Goal: Task Accomplishment & Management: Manage account settings

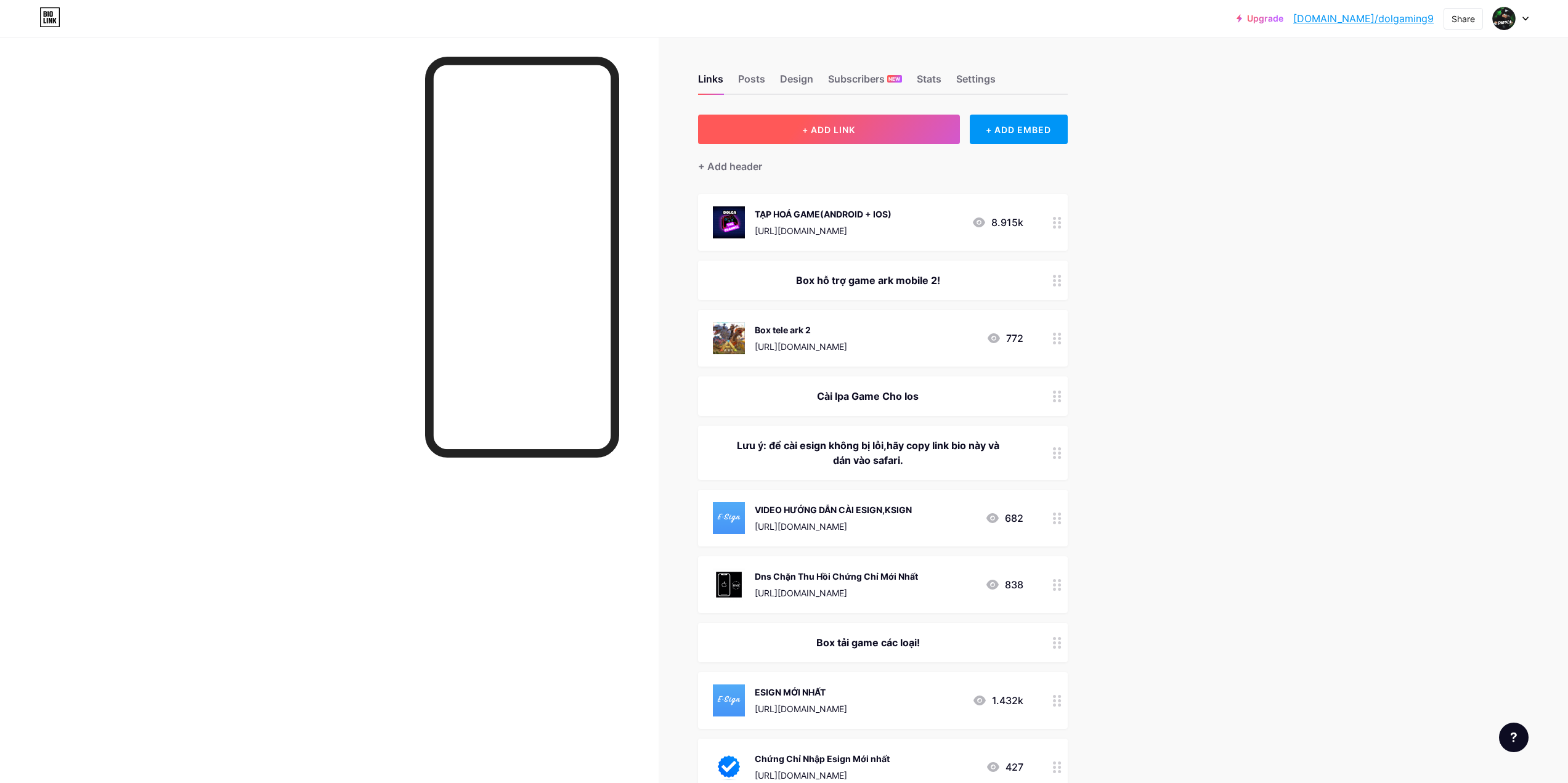
click at [884, 129] on button "+ ADD LINK" at bounding box center [829, 129] width 262 height 29
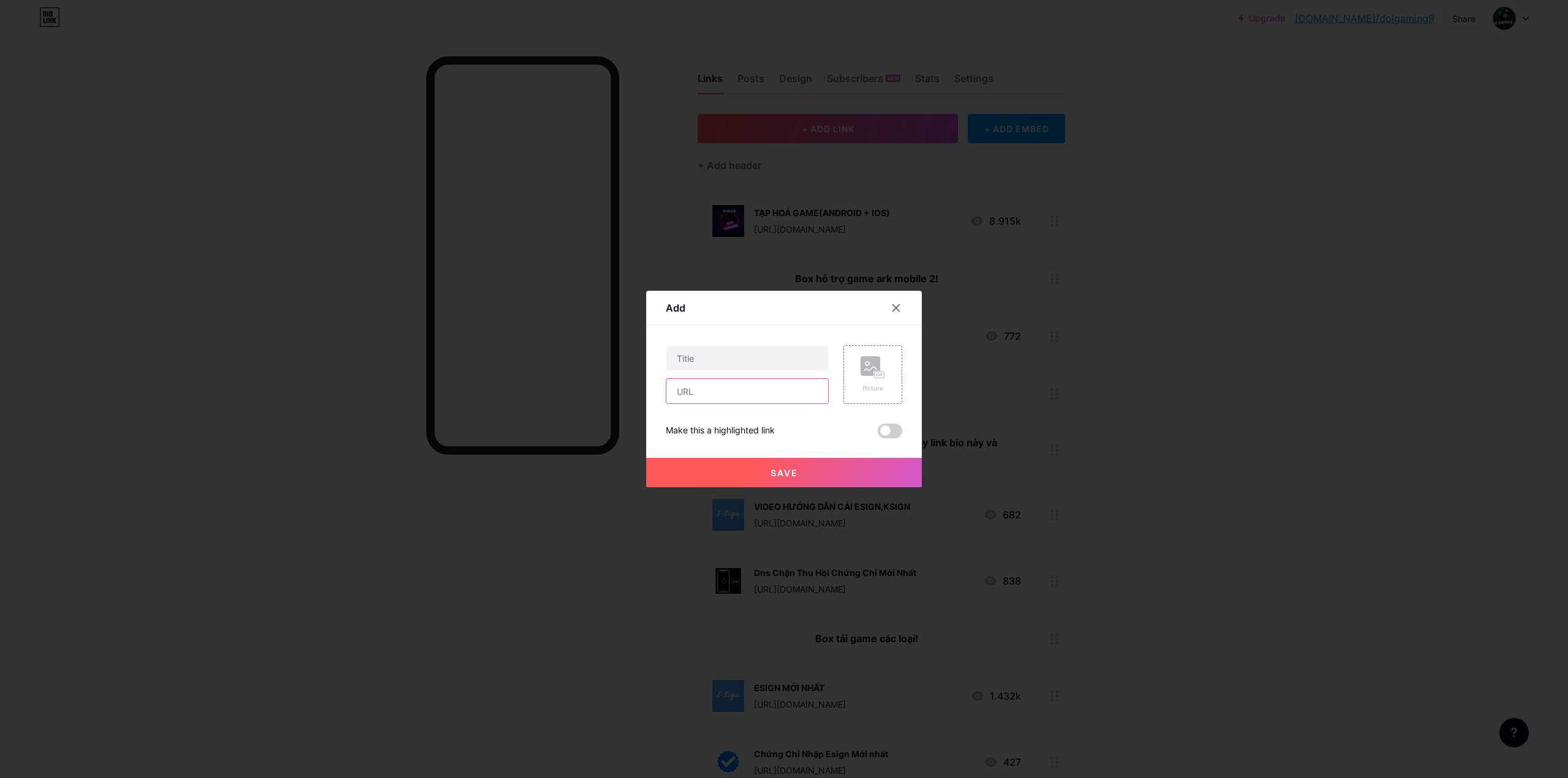
click at [725, 397] on input "text" at bounding box center [747, 392] width 162 height 25
paste input "[URL][DOMAIN_NAME]"
type input "[URL][DOMAIN_NAME]"
click at [775, 366] on input "text" at bounding box center [747, 358] width 162 height 25
type input "a"
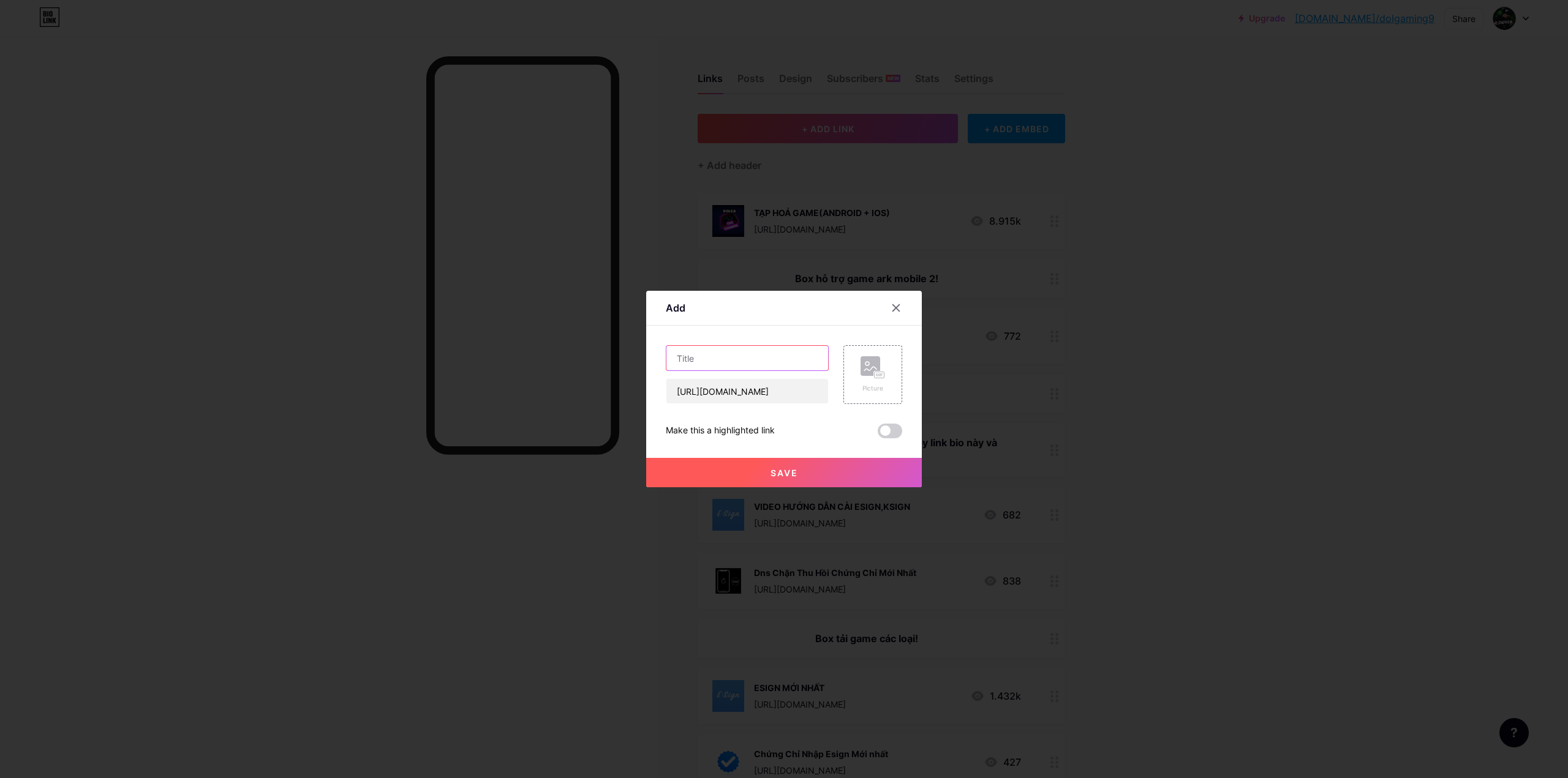
type input "ả"
type input "A"
type input "Ả"
type input "ARK ULTIMATE 9.0"
click at [860, 375] on rect at bounding box center [870, 366] width 19 height 19
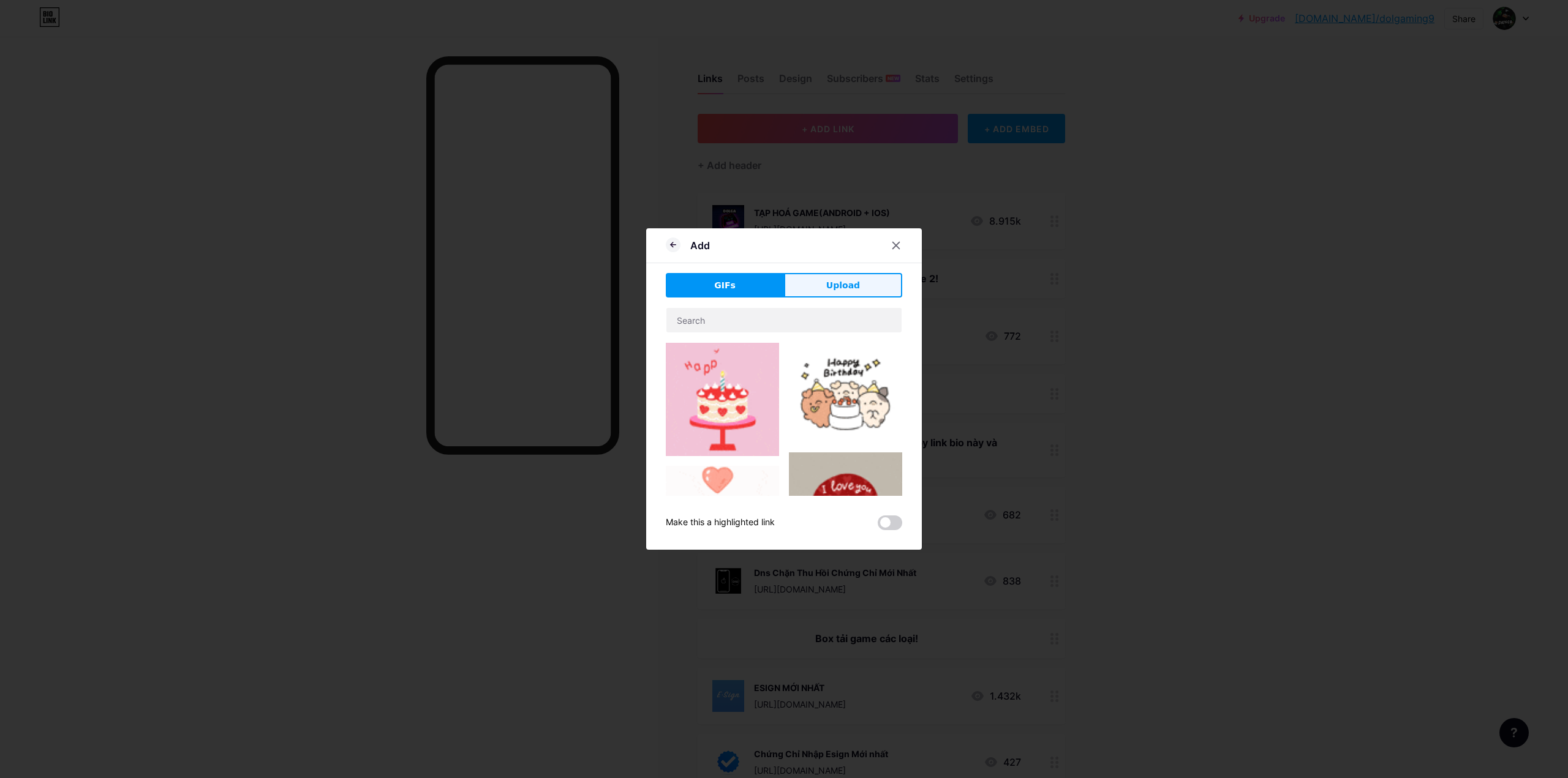
click at [826, 290] on span "Upload" at bounding box center [842, 285] width 33 height 13
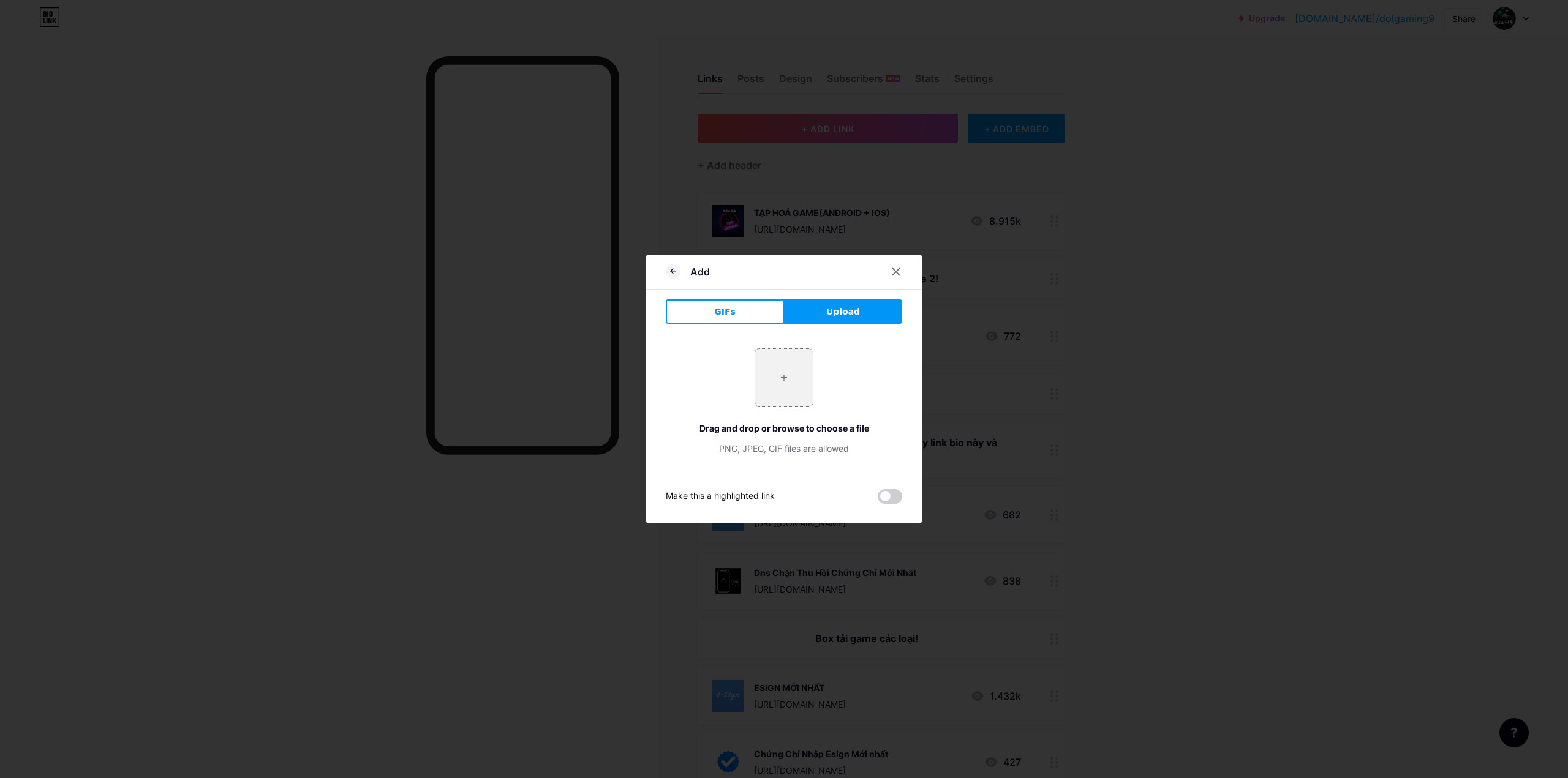
click at [791, 361] on input "file" at bounding box center [784, 378] width 58 height 58
type input "C:\fakepath\EGS_ARKUltimateSurvivorEdition_StudioWildcard_Bundles_S2_1200x1600-…"
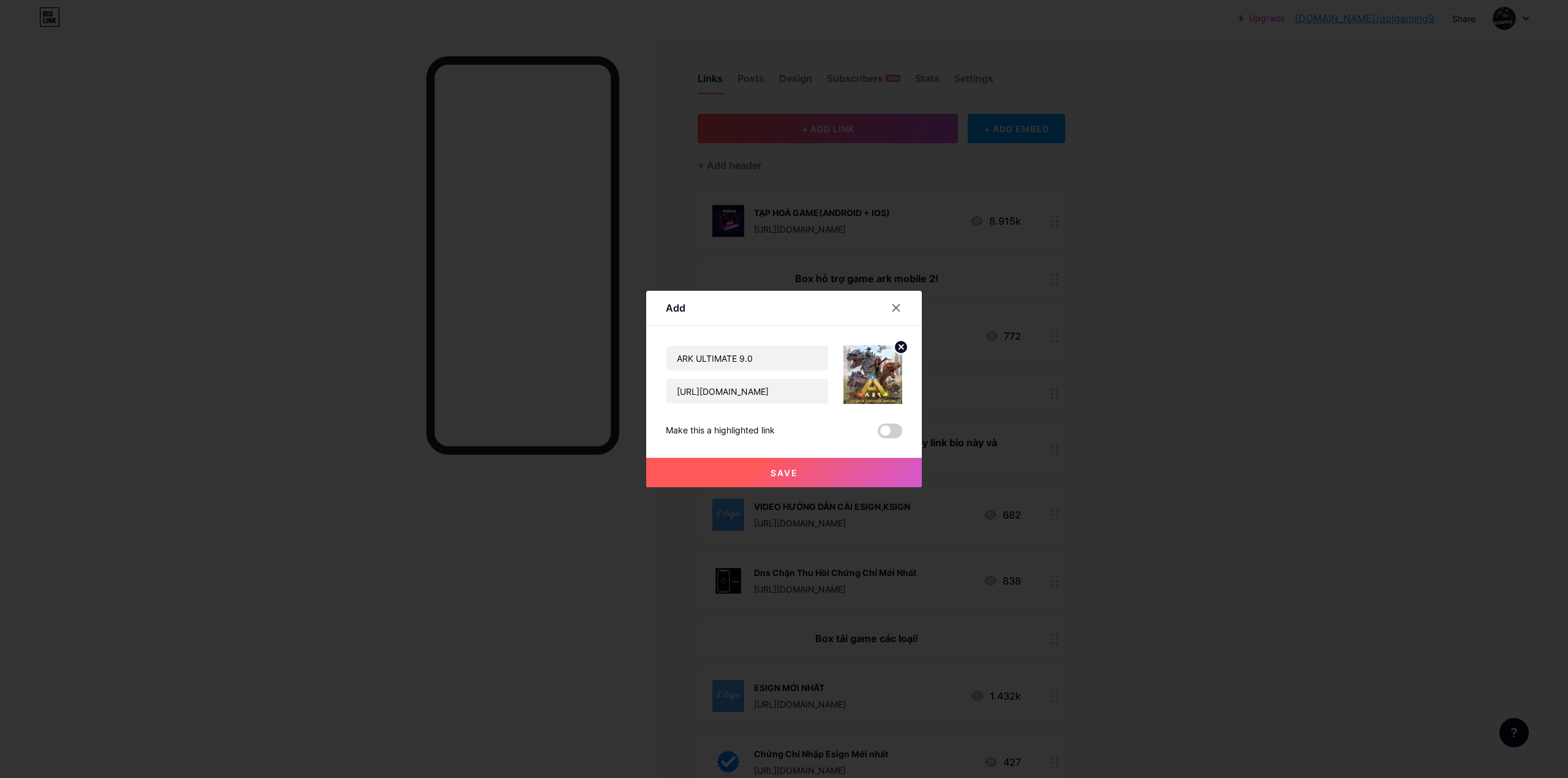
click at [815, 472] on button "Save" at bounding box center [784, 472] width 276 height 29
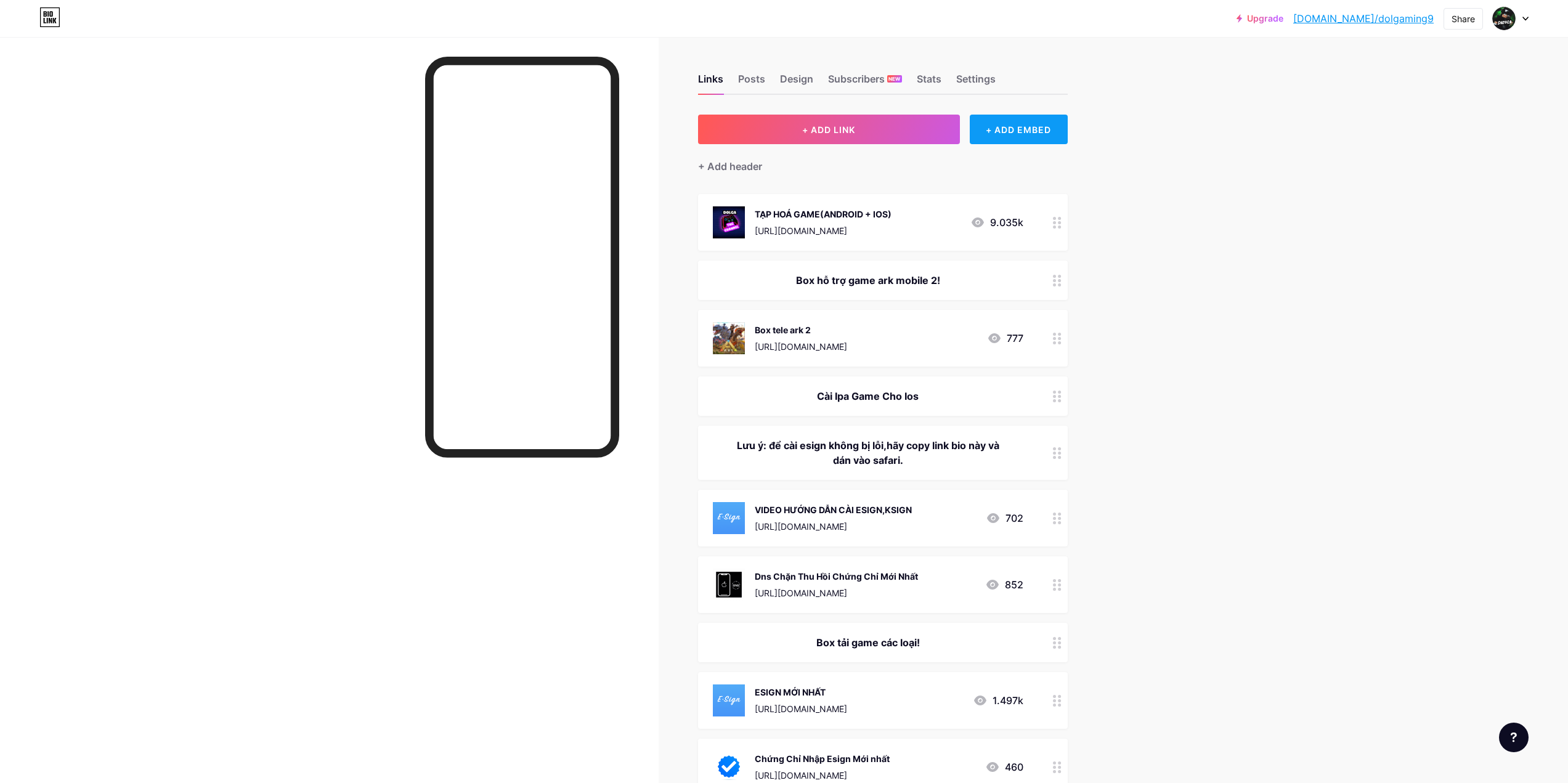
click at [1043, 132] on div "+ ADD EMBED" at bounding box center [1018, 129] width 98 height 29
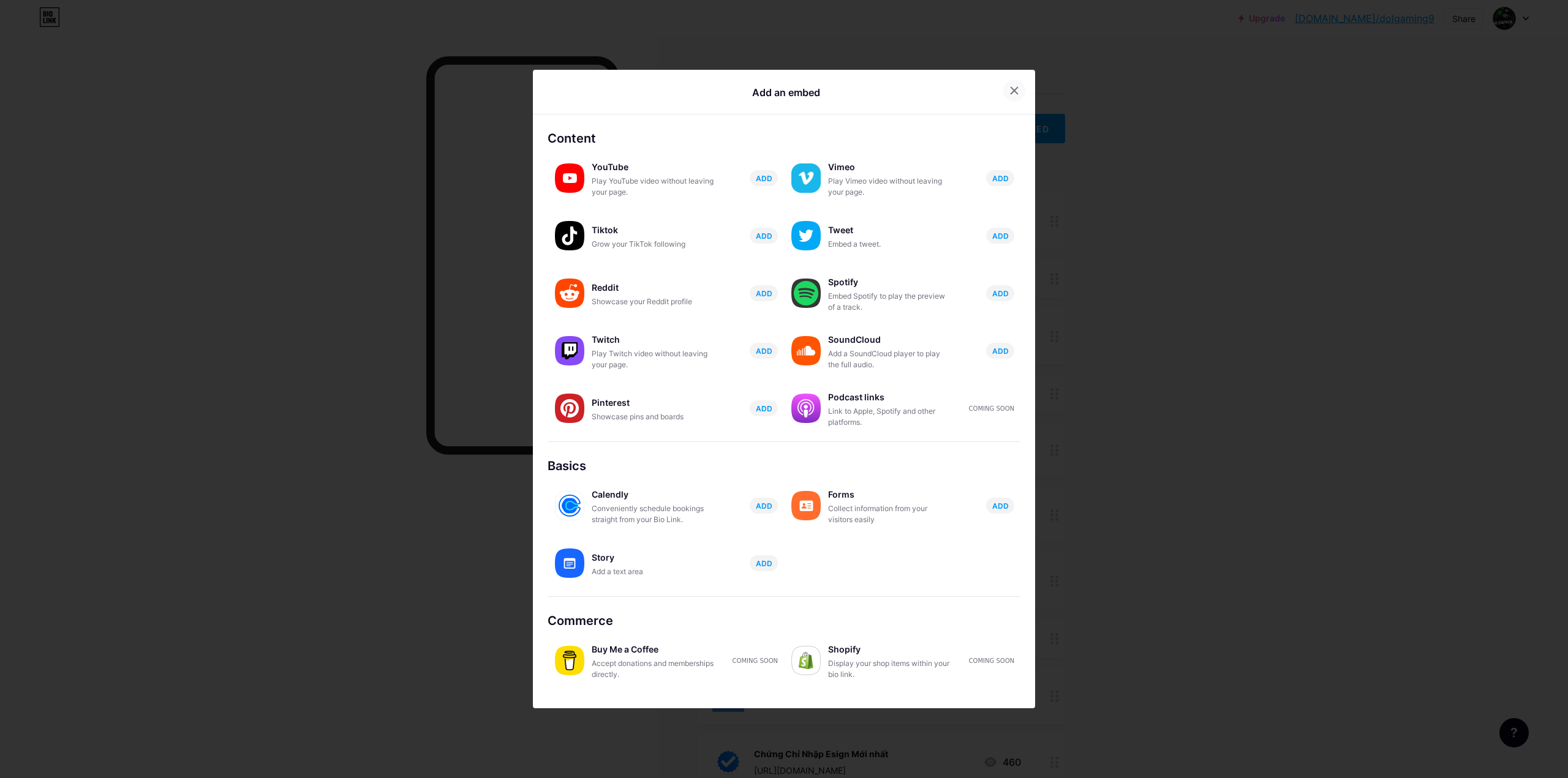
click at [1011, 90] on icon at bounding box center [1015, 91] width 7 height 7
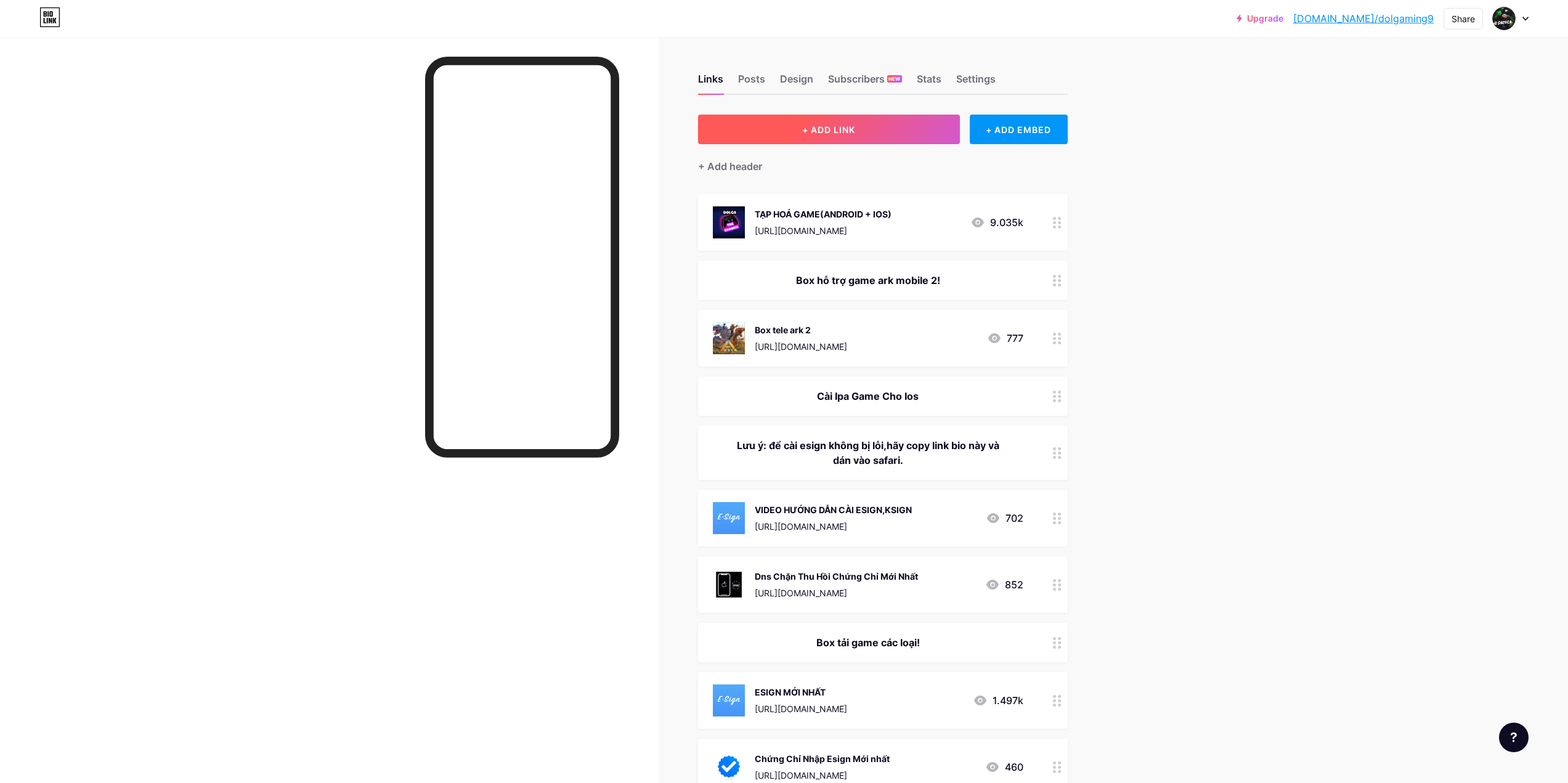
click at [891, 125] on button "+ ADD LINK" at bounding box center [829, 129] width 262 height 29
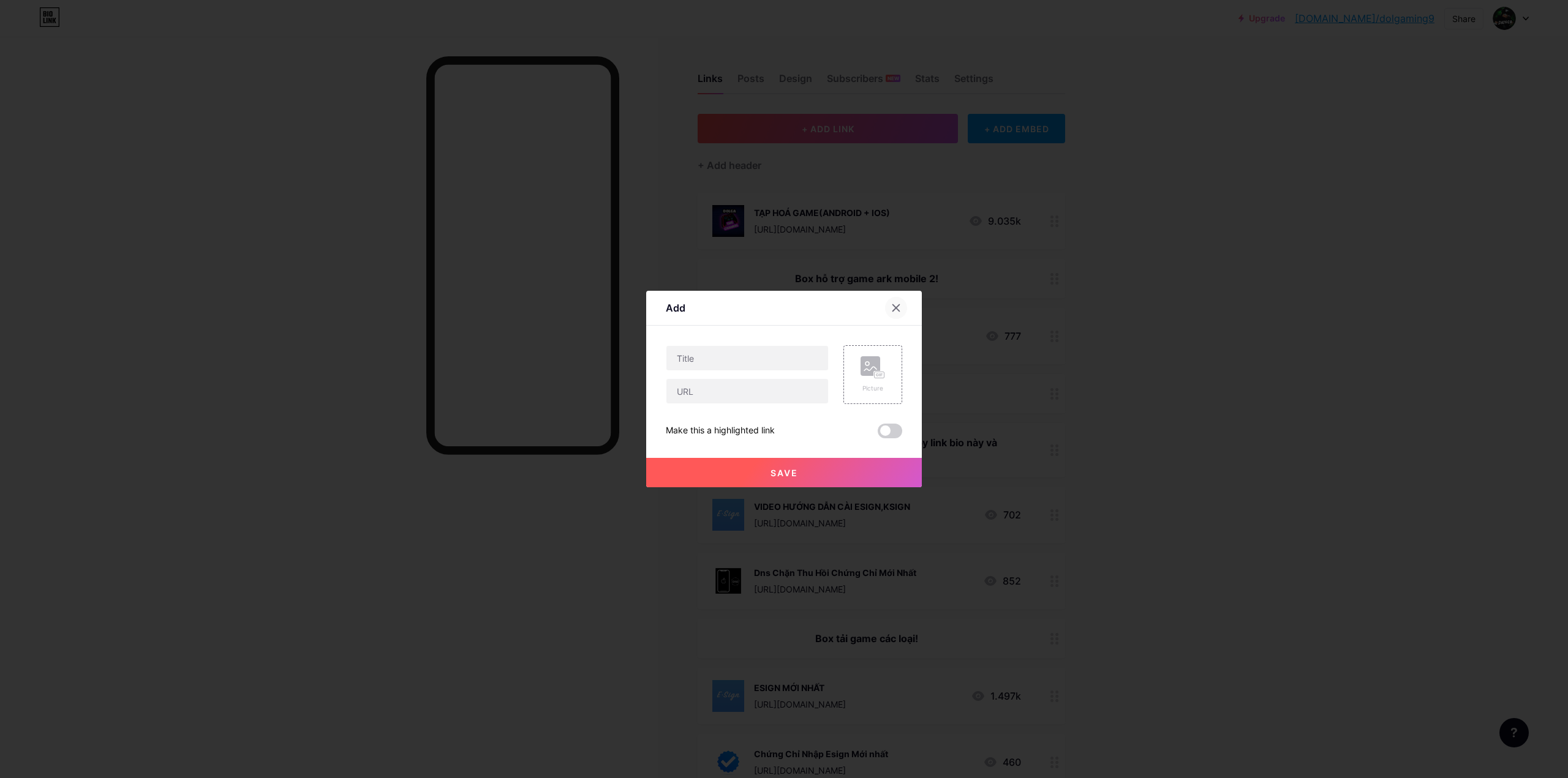
click at [900, 309] on div at bounding box center [895, 307] width 22 height 22
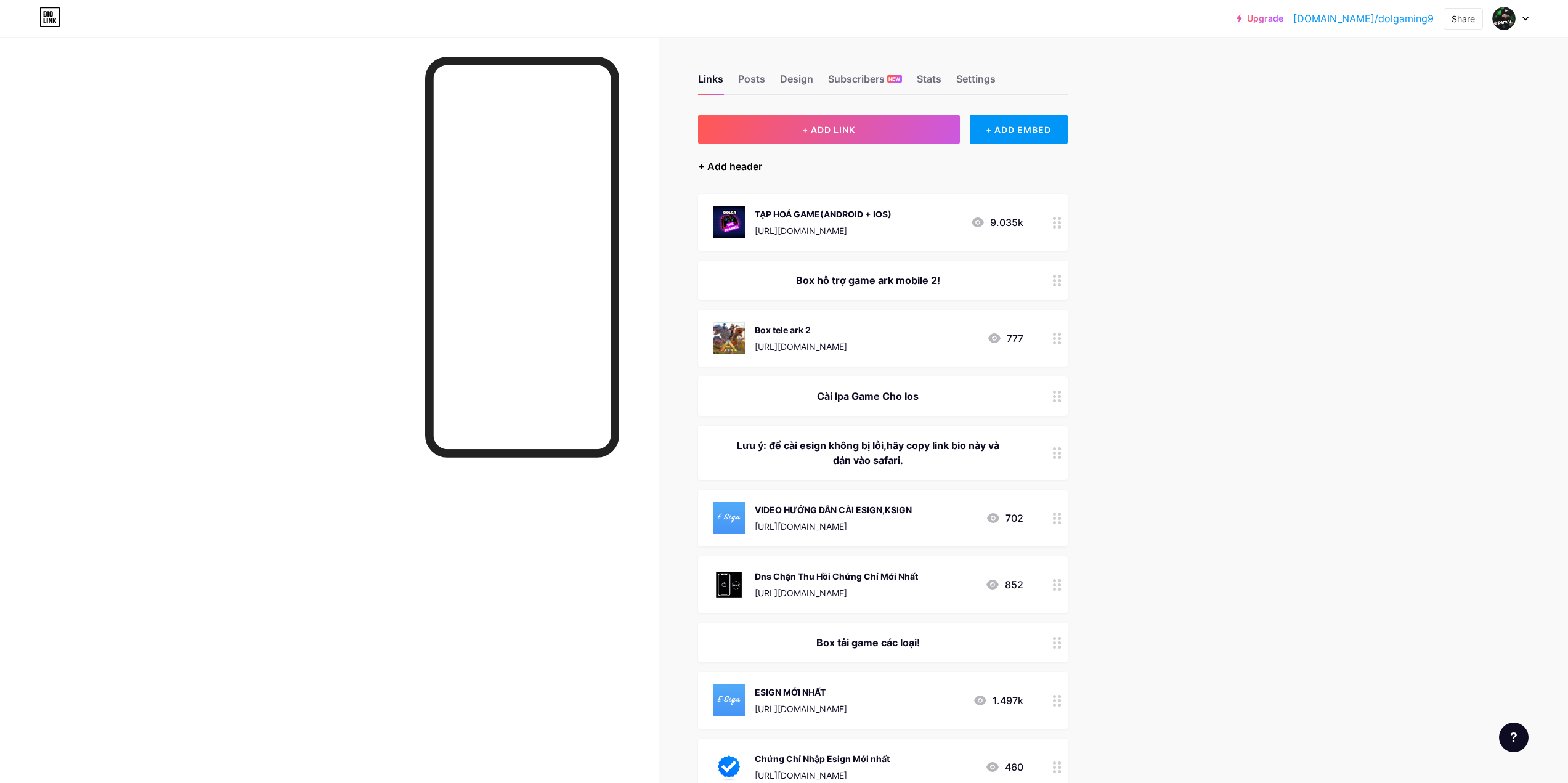
click at [740, 165] on div "+ Add header" at bounding box center [730, 166] width 64 height 15
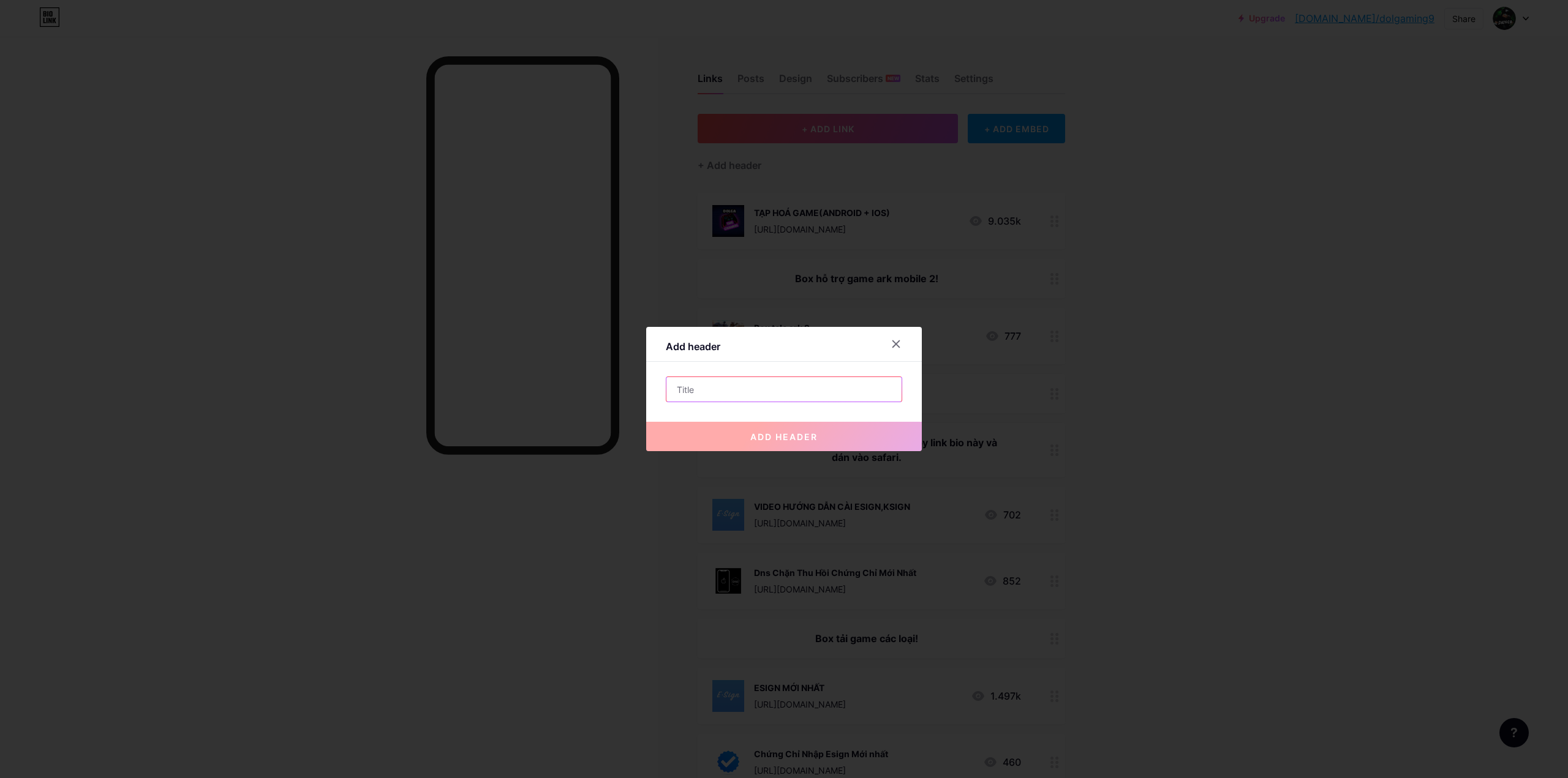
click at [759, 385] on input "text" at bounding box center [784, 389] width 235 height 25
type input "a"
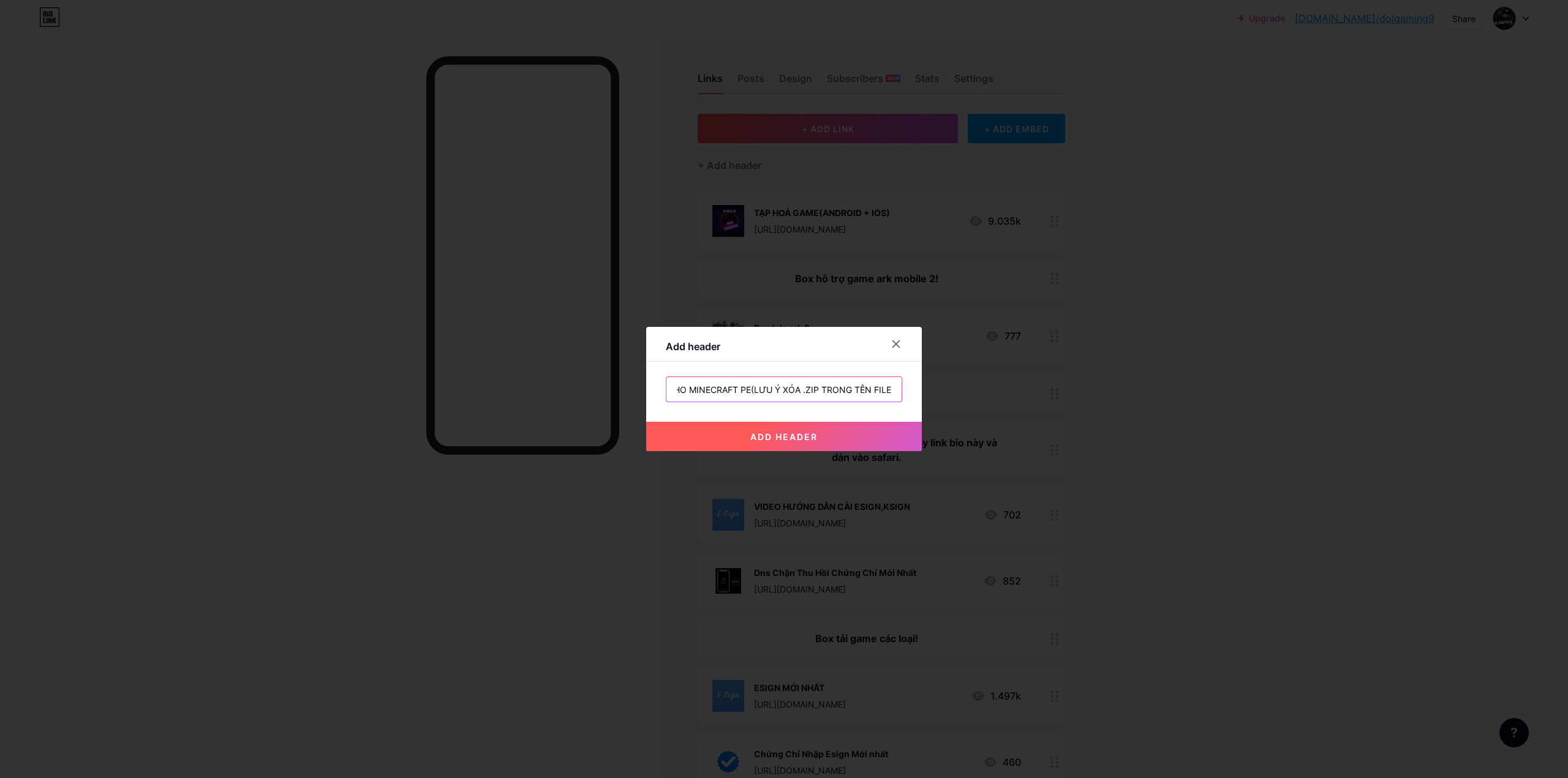
scroll to position [0, 60]
type input "MOD PACK CHO MINECRAFT PE(LƯU Ý XÓA .ZIP TRONG TÊN FILE)"
click at [813, 447] on button "add header" at bounding box center [784, 436] width 276 height 29
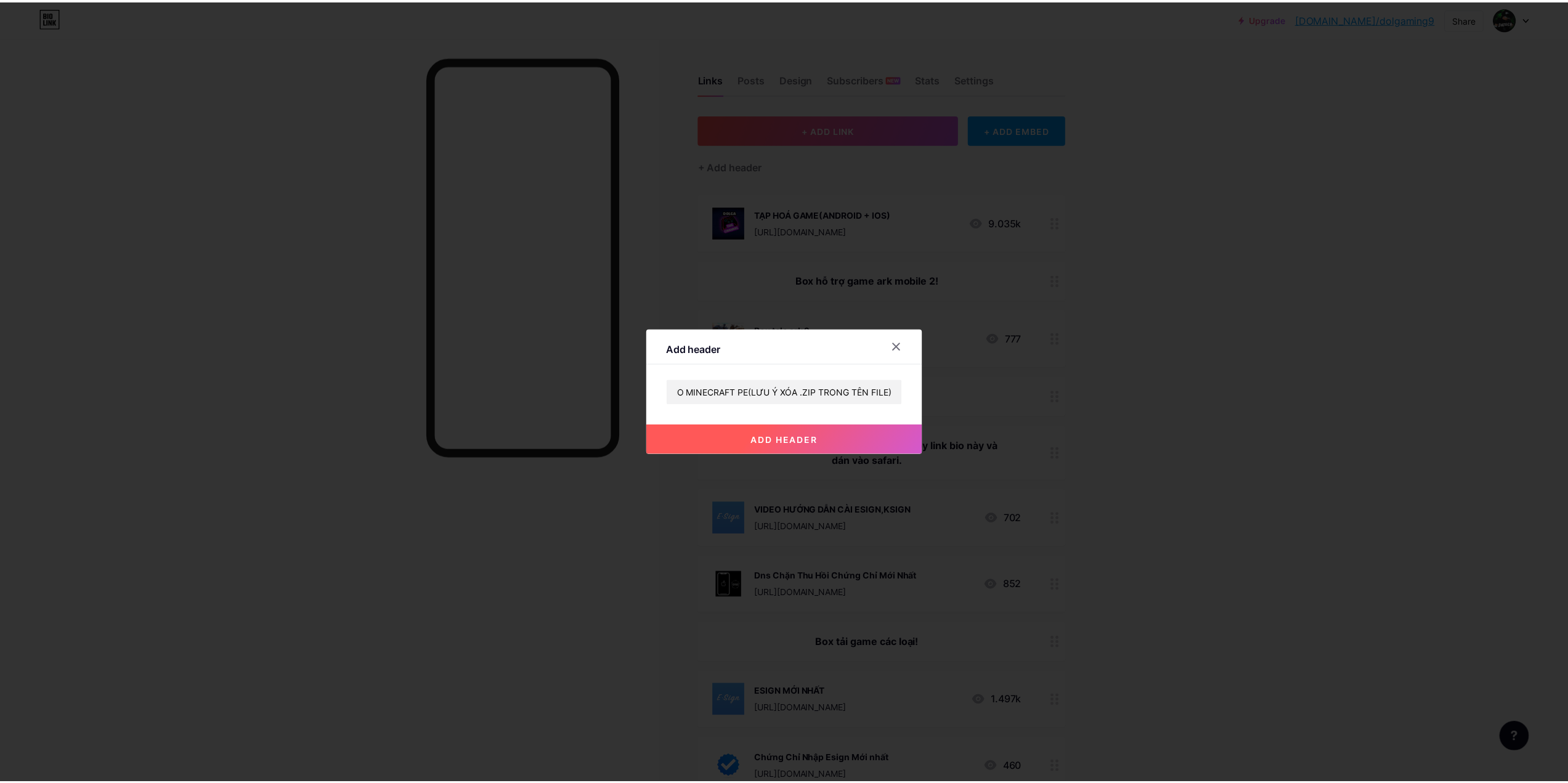
scroll to position [0, 0]
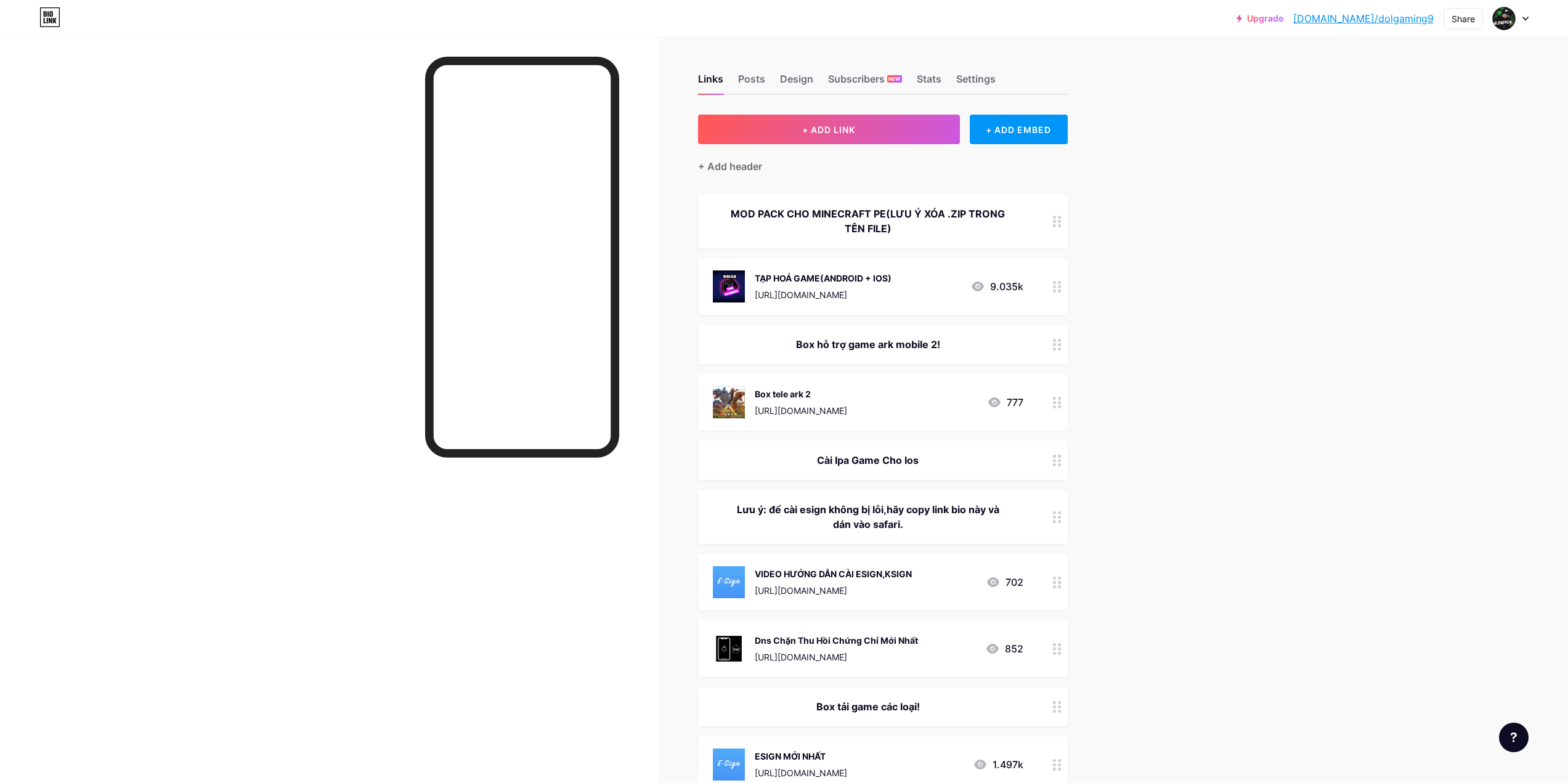
click at [1016, 224] on div "MOD PACK CHO MINECRAFT PE(LƯU Ý XÓA .ZIP TRONG TÊN FILE)" at bounding box center [868, 221] width 310 height 29
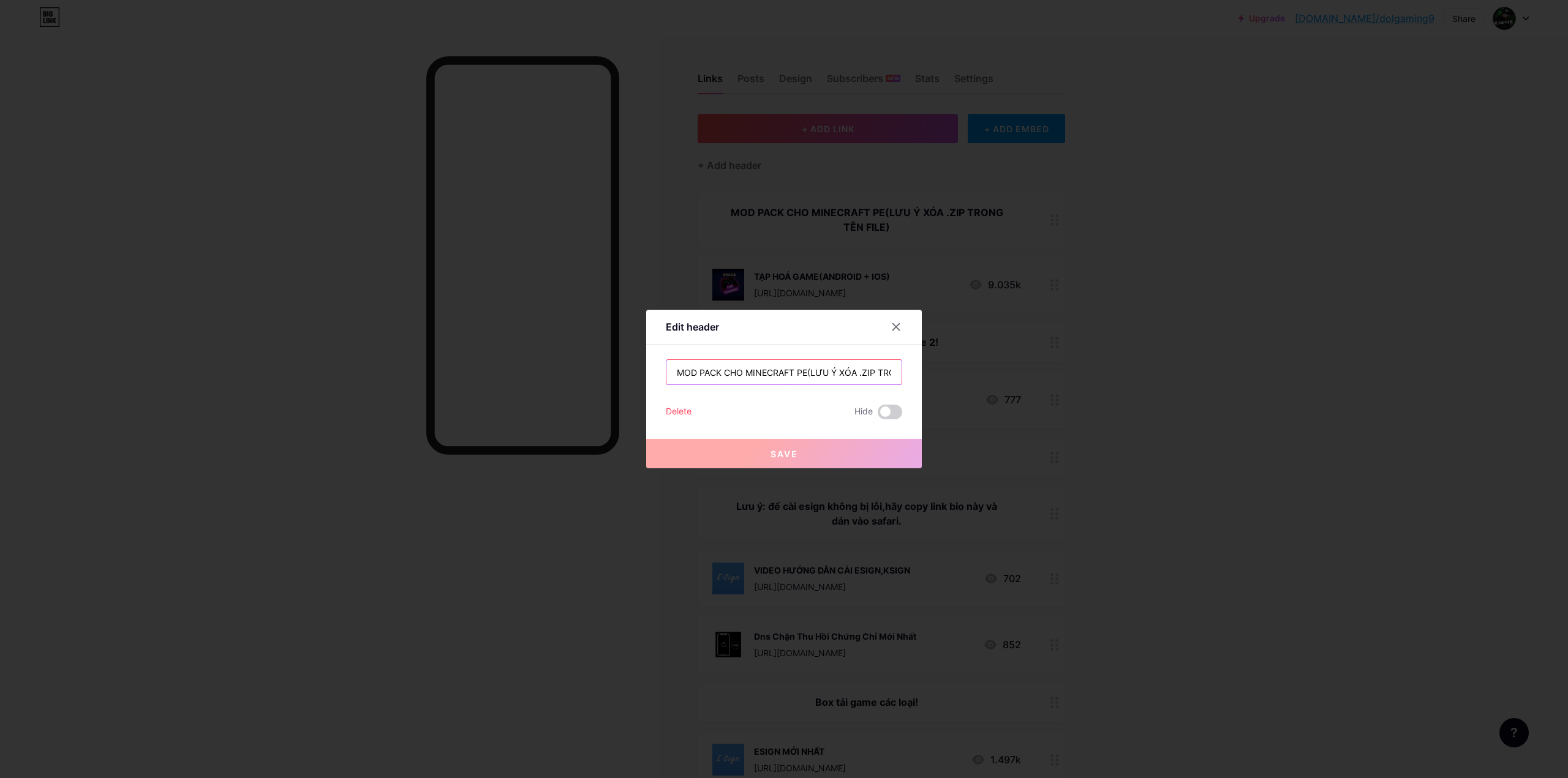
click at [806, 372] on input "MOD PACK CHO MINECRAFT PE(LƯU Ý XÓA .ZIP TRONG TÊN FILE)" at bounding box center [784, 372] width 235 height 25
type input "MOD PACK CHO MINECRAFT PE (LƯU Ý XÓA .ZIP TRONG TÊN FILE)"
click at [801, 454] on button "Save" at bounding box center [784, 453] width 276 height 29
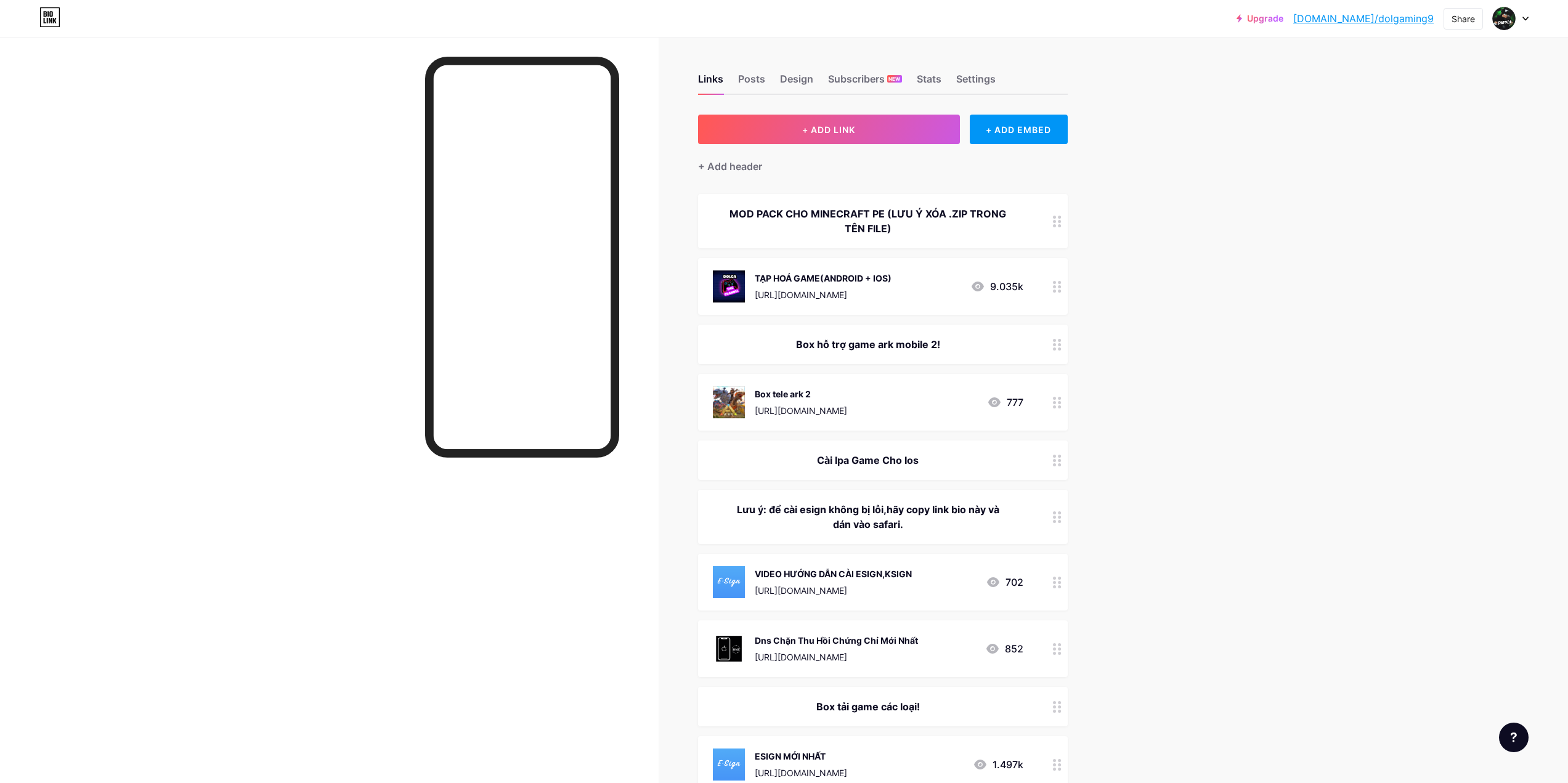
click at [1059, 229] on div at bounding box center [1057, 221] width 21 height 54
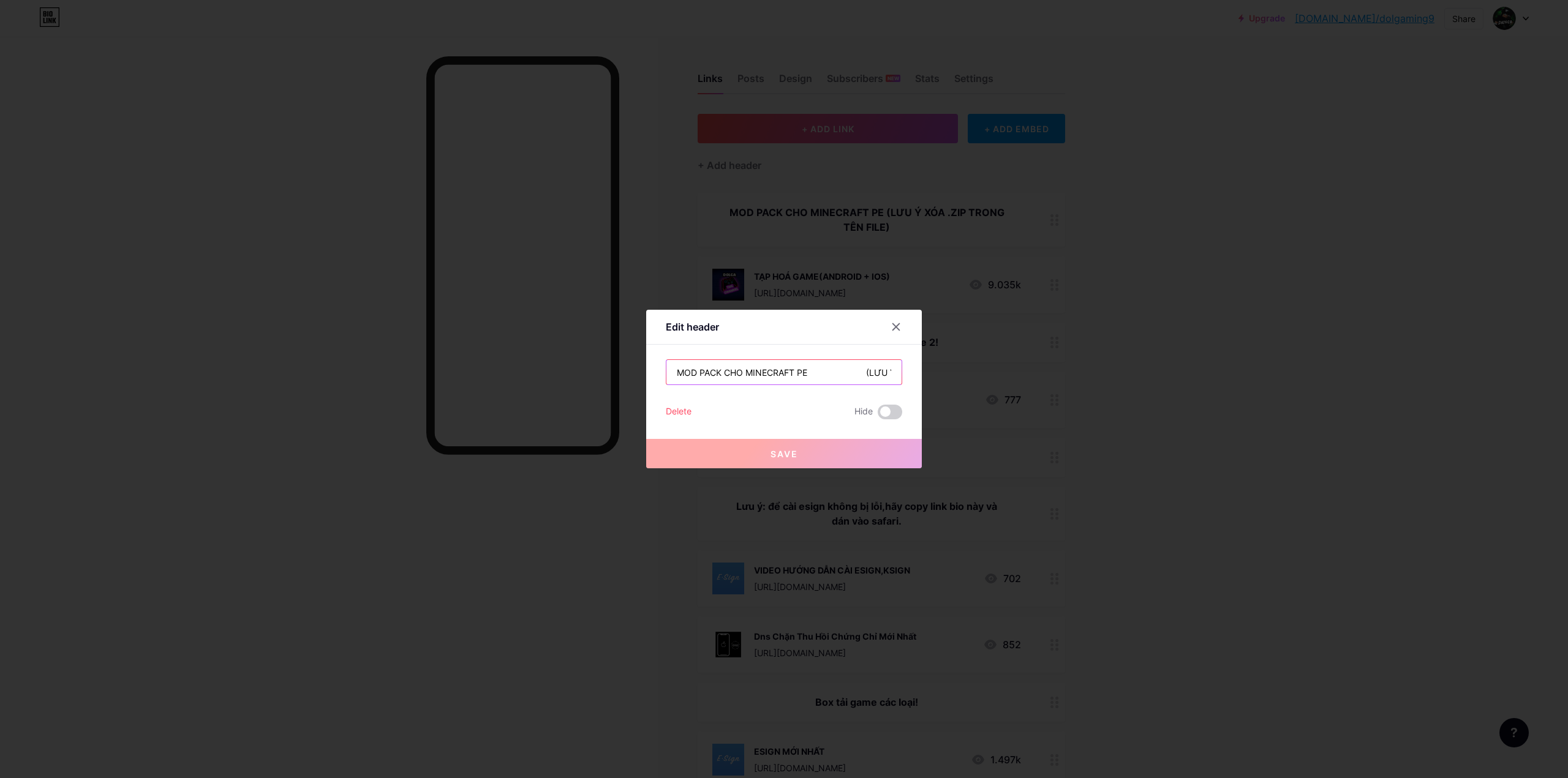
drag, startPoint x: 860, startPoint y: 373, endPoint x: 804, endPoint y: 377, distance: 56.1
click at [804, 377] on input "MOD PACK CHO MINECRAFT PE (LƯU Ý XÓA .ZIP TRONG TÊN FILE)" at bounding box center [784, 372] width 235 height 25
type input "MOD PACK CHO MINECRAFT PE(LƯU Ý XÓA .ZIP TRONG TÊN FILE)"
click at [809, 459] on button "Save" at bounding box center [784, 453] width 276 height 29
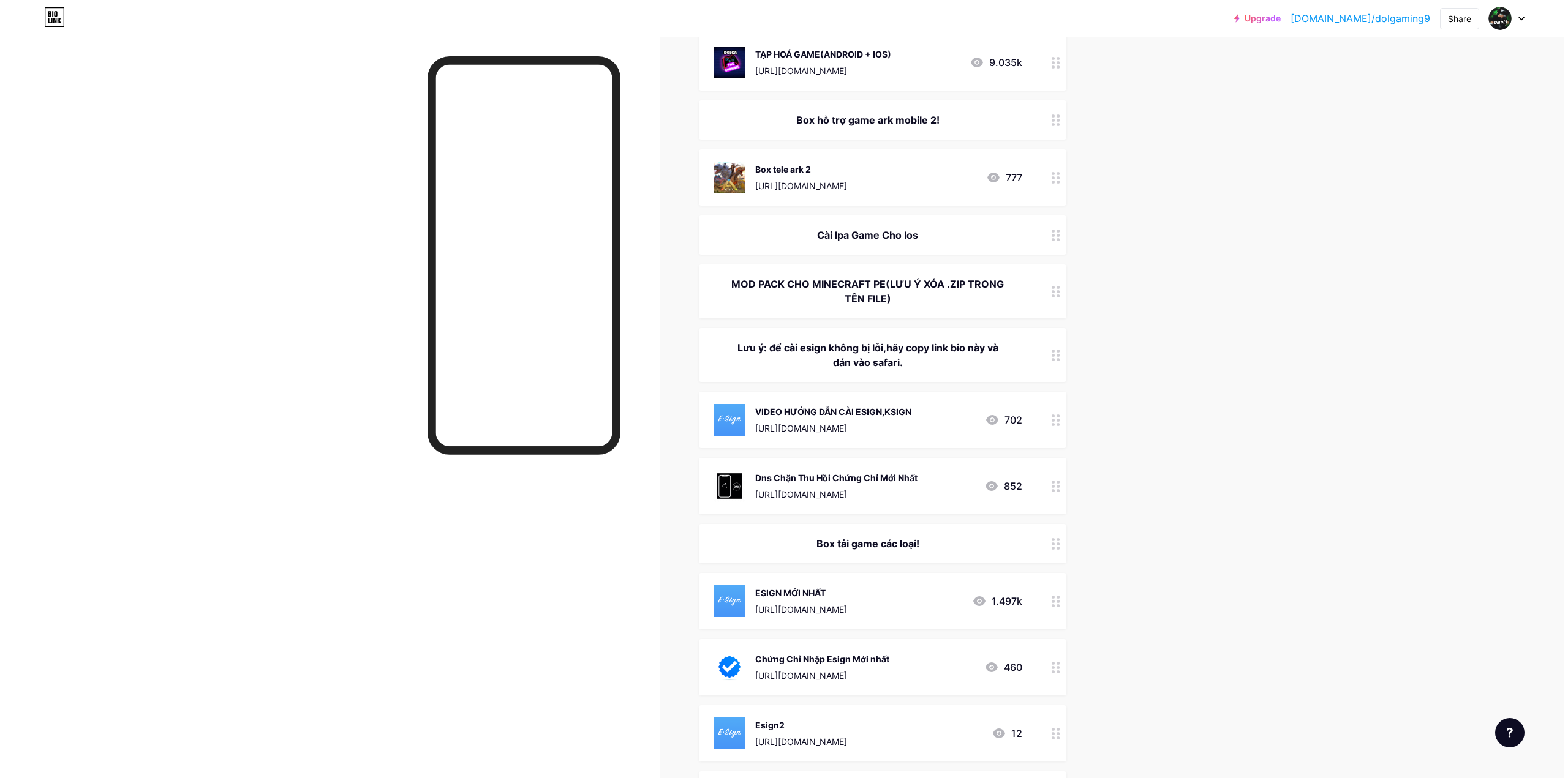
scroll to position [36, 0]
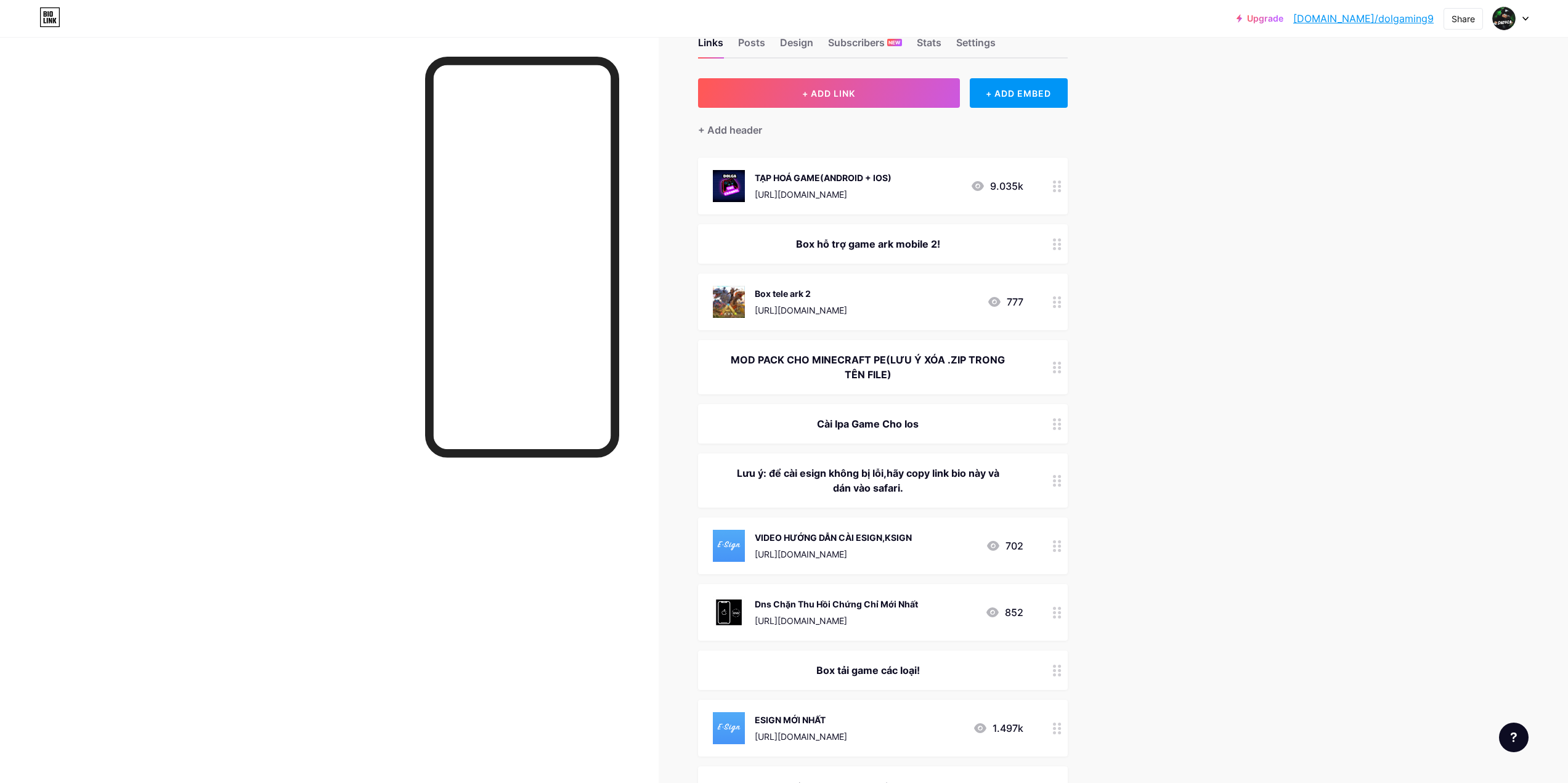
click at [987, 371] on div "MOD PACK CHO MINECRAFT PE(LƯU Ý XÓA .ZIP TRONG TÊN FILE)" at bounding box center [868, 367] width 310 height 29
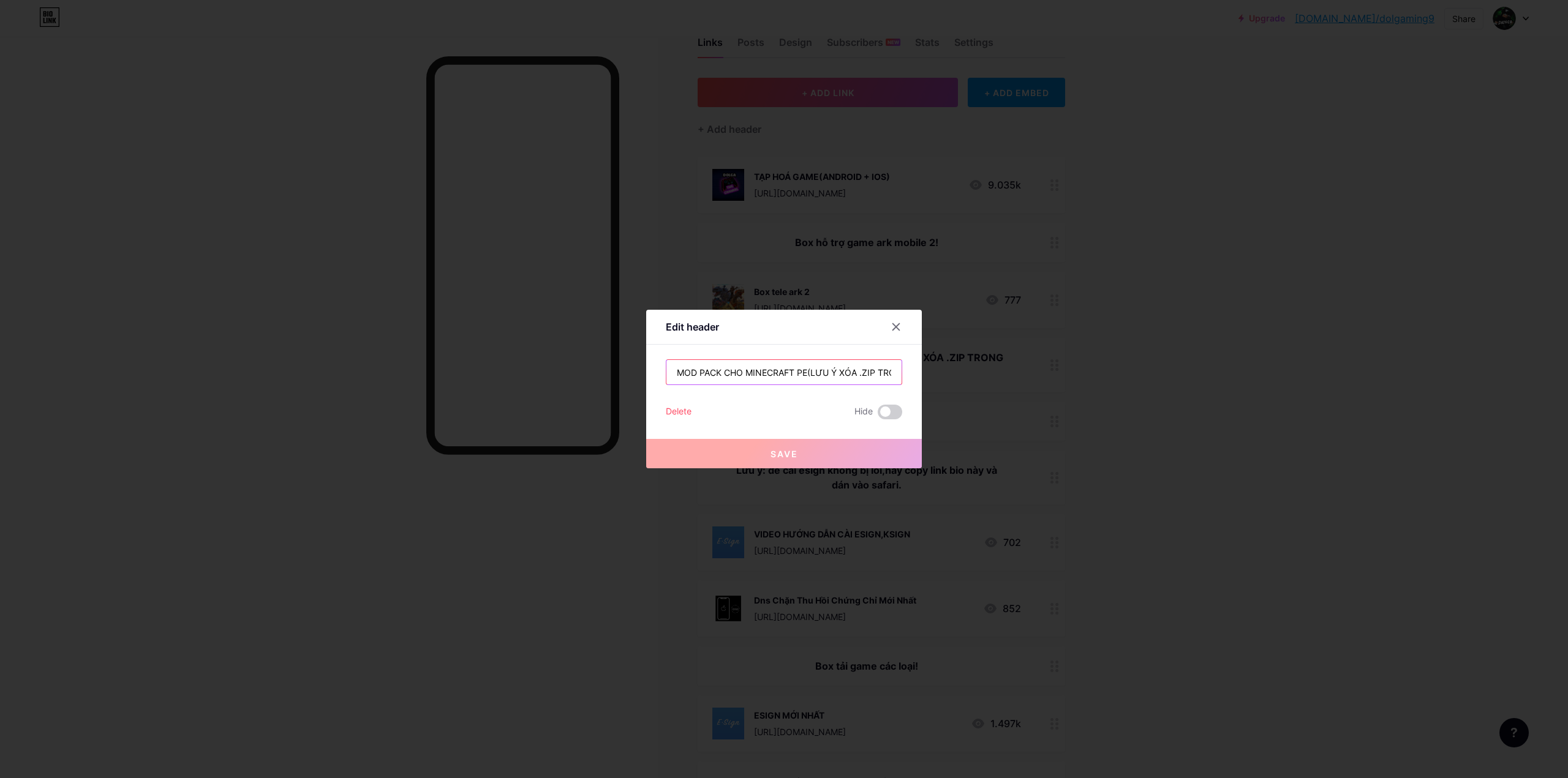
click at [820, 371] on input "MOD PACK CHO MINECRAFT PE(LƯU Ý XÓA .ZIP TRONG TÊN FILE)" at bounding box center [784, 372] width 235 height 25
click at [848, 374] on input "MOD PACK CHO MINECRAFT PE(LƯU Ý XÓA .ZIP TRONG TÊN FILE)" at bounding box center [784, 372] width 235 height 25
click at [853, 373] on input "MOD PACK CHO MINECRAFT PE(LƯU Ý XÓA .ZIP TRONG TÊN FILE)" at bounding box center [784, 372] width 235 height 25
click at [874, 371] on input "MOD PACK CHO MINECRAFT PE(LƯU Ý XÓA .ZIP TRONG TÊN FILE)" at bounding box center [784, 372] width 235 height 25
click at [885, 371] on input "MOD PACK CHO MINECRAFT PE(LƯU Ý XÓA .ZIP TRONG TÊN FILE)" at bounding box center [784, 372] width 235 height 25
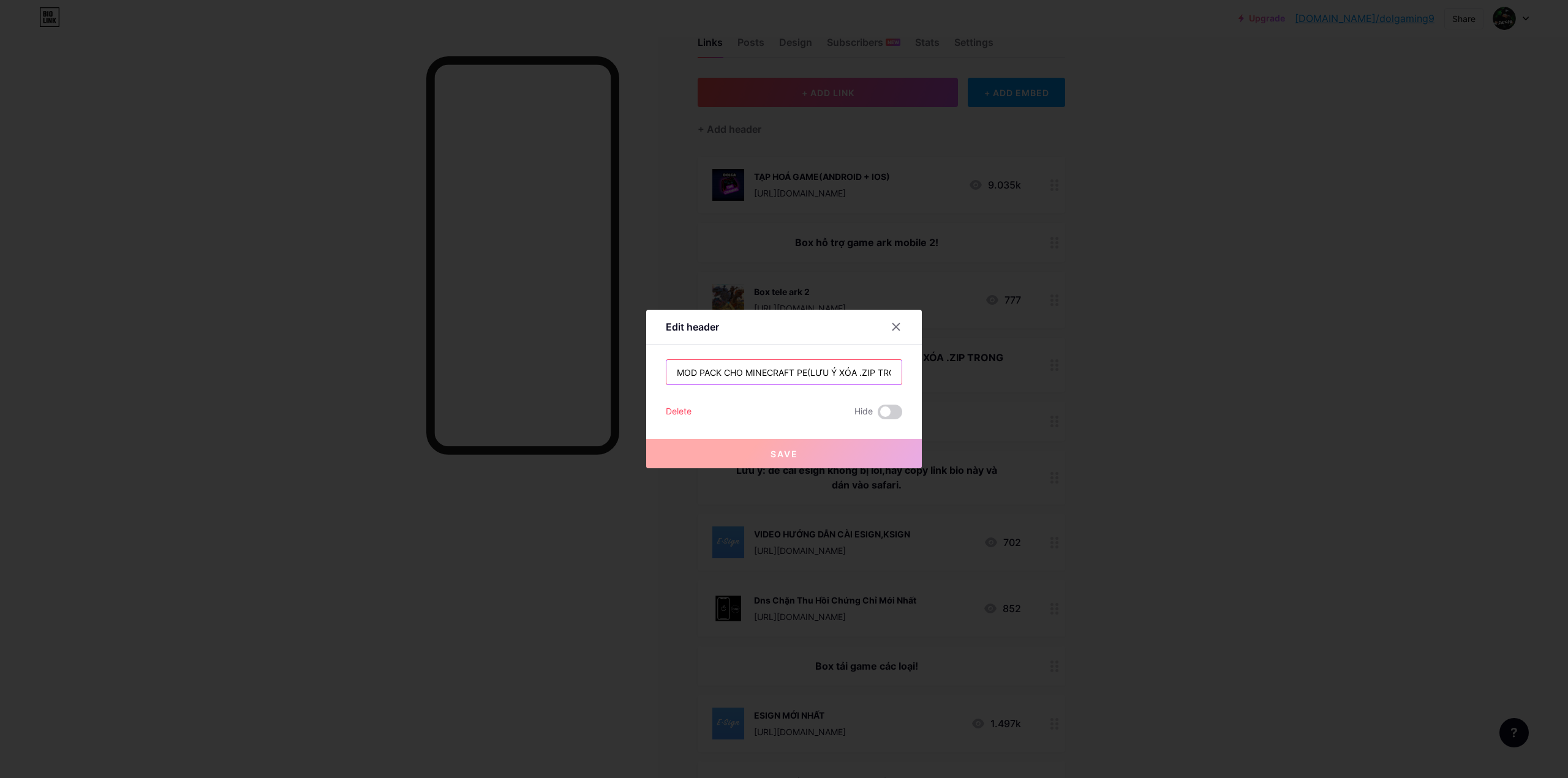
scroll to position [0, 60]
drag, startPoint x: 885, startPoint y: 371, endPoint x: 935, endPoint y: 375, distance: 50.2
click at [967, 378] on div "Edit header MOD PACK CHO MINECRAFT PE(LƯU Ý XÓA .ZIP TRONG TÊN FILE) Delete Hid…" at bounding box center [784, 389] width 1568 height 778
click at [883, 375] on input "MOD PACK CHO MINECRAFT PE(LƯU Ý XÓA .ZIP TRONG TÊN FILE)" at bounding box center [784, 372] width 235 height 25
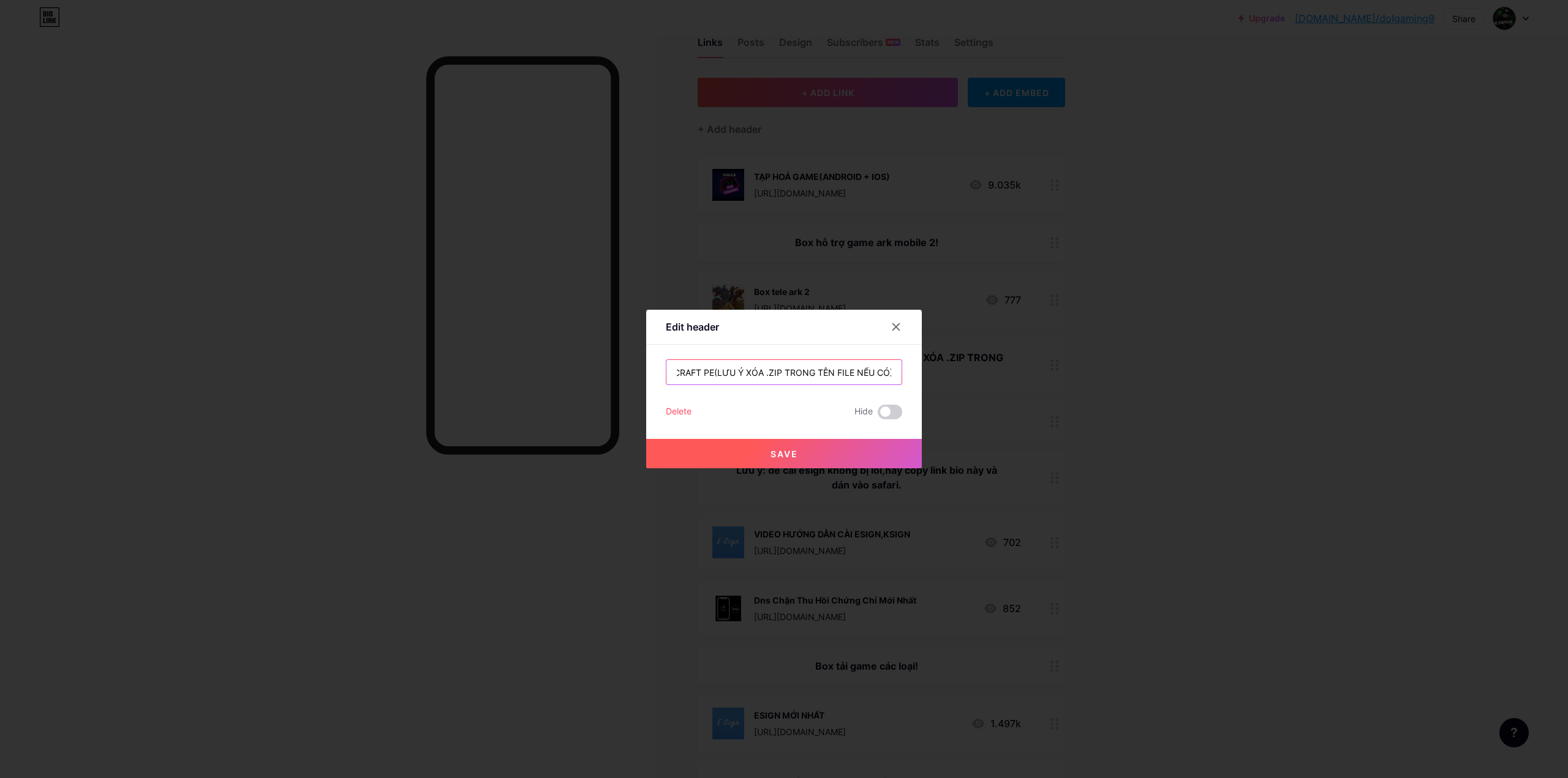
type input "MOD PACK CHO MINECRAFT PE(LƯU Ý XÓA .ZIP TRONG TÊN FILE NẾU CÓ)"
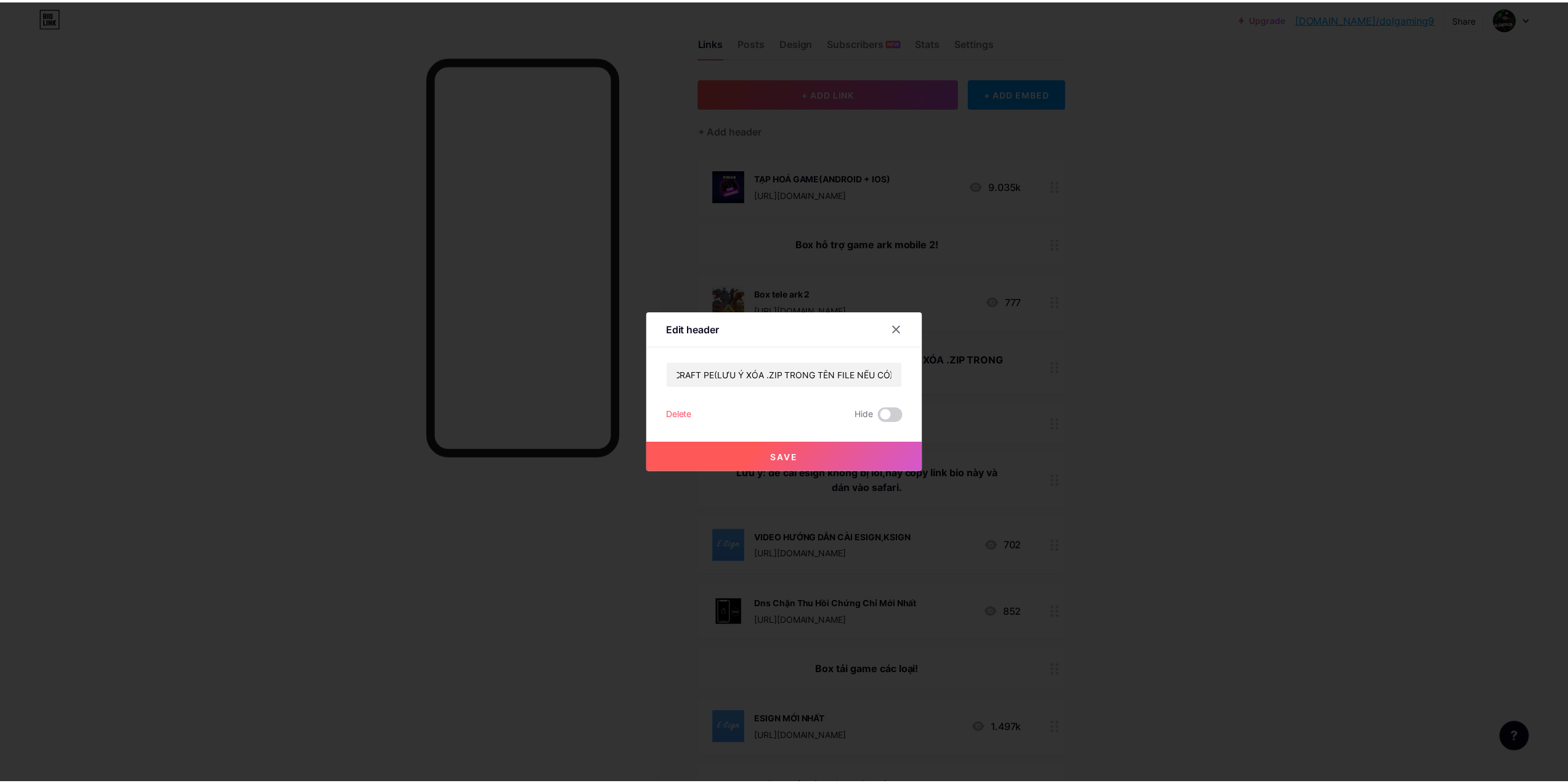
scroll to position [0, 0]
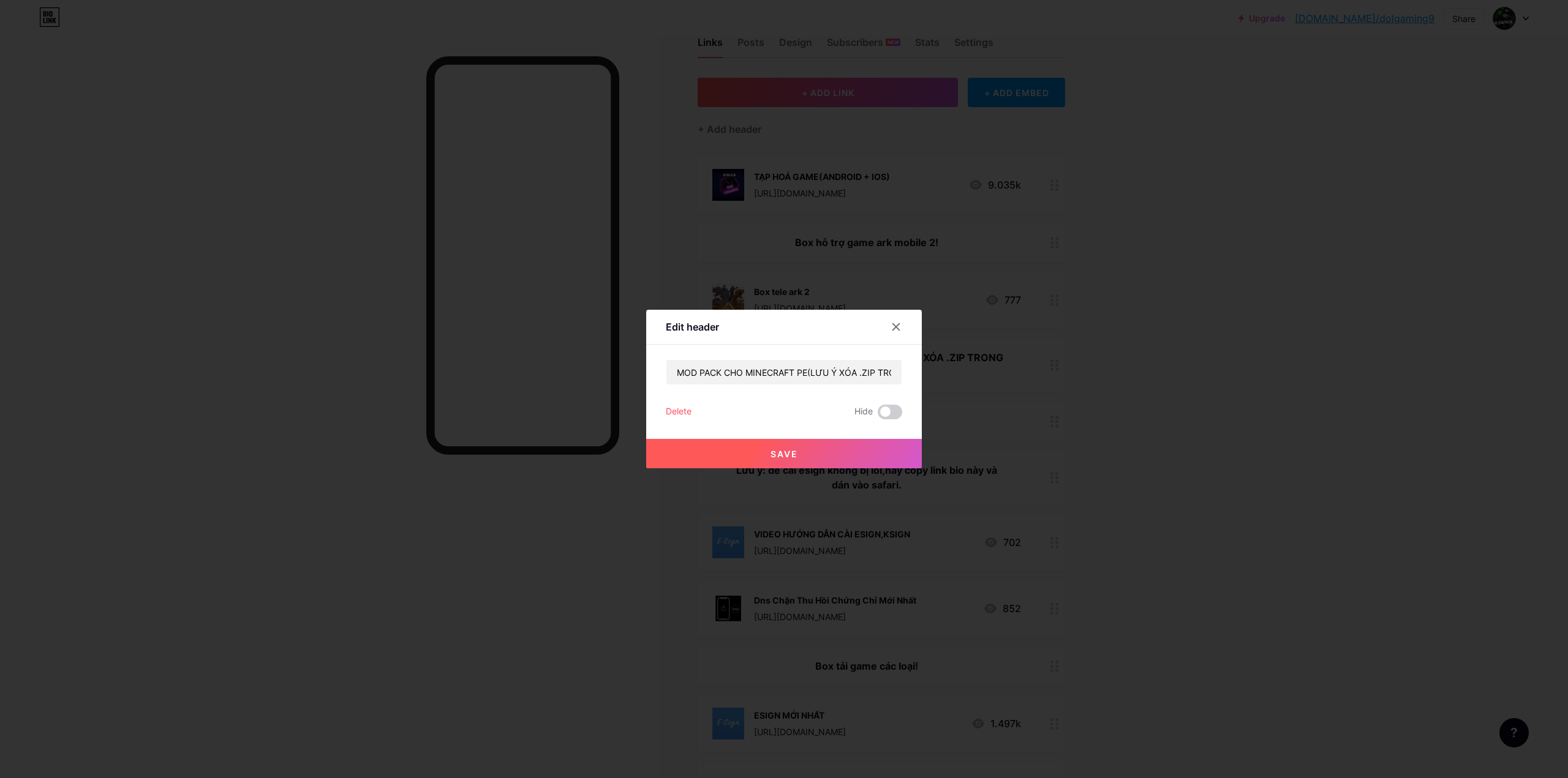
click at [807, 456] on button "Save" at bounding box center [784, 453] width 276 height 29
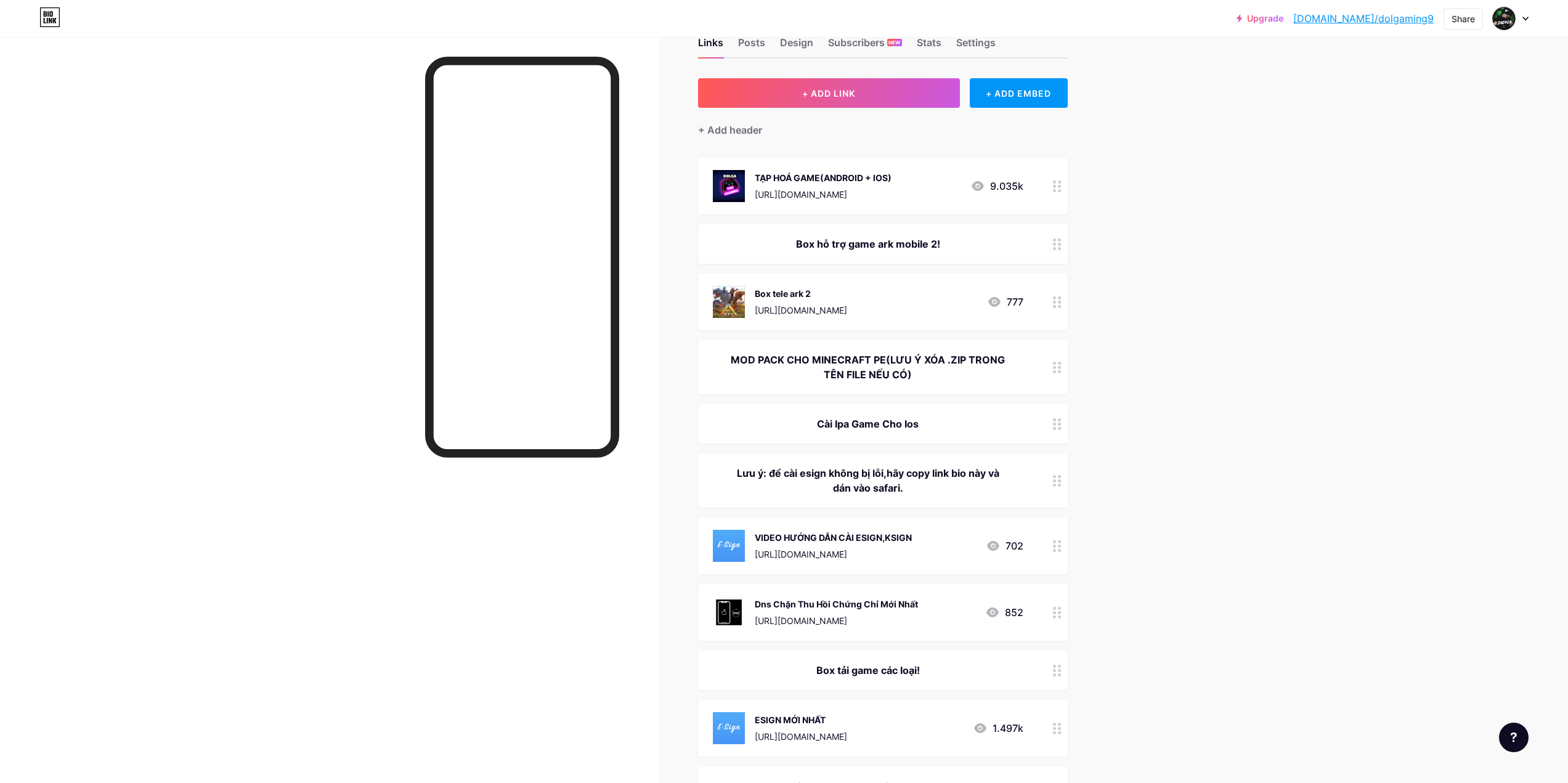
click at [889, 90] on button "+ ADD LINK" at bounding box center [829, 93] width 262 height 29
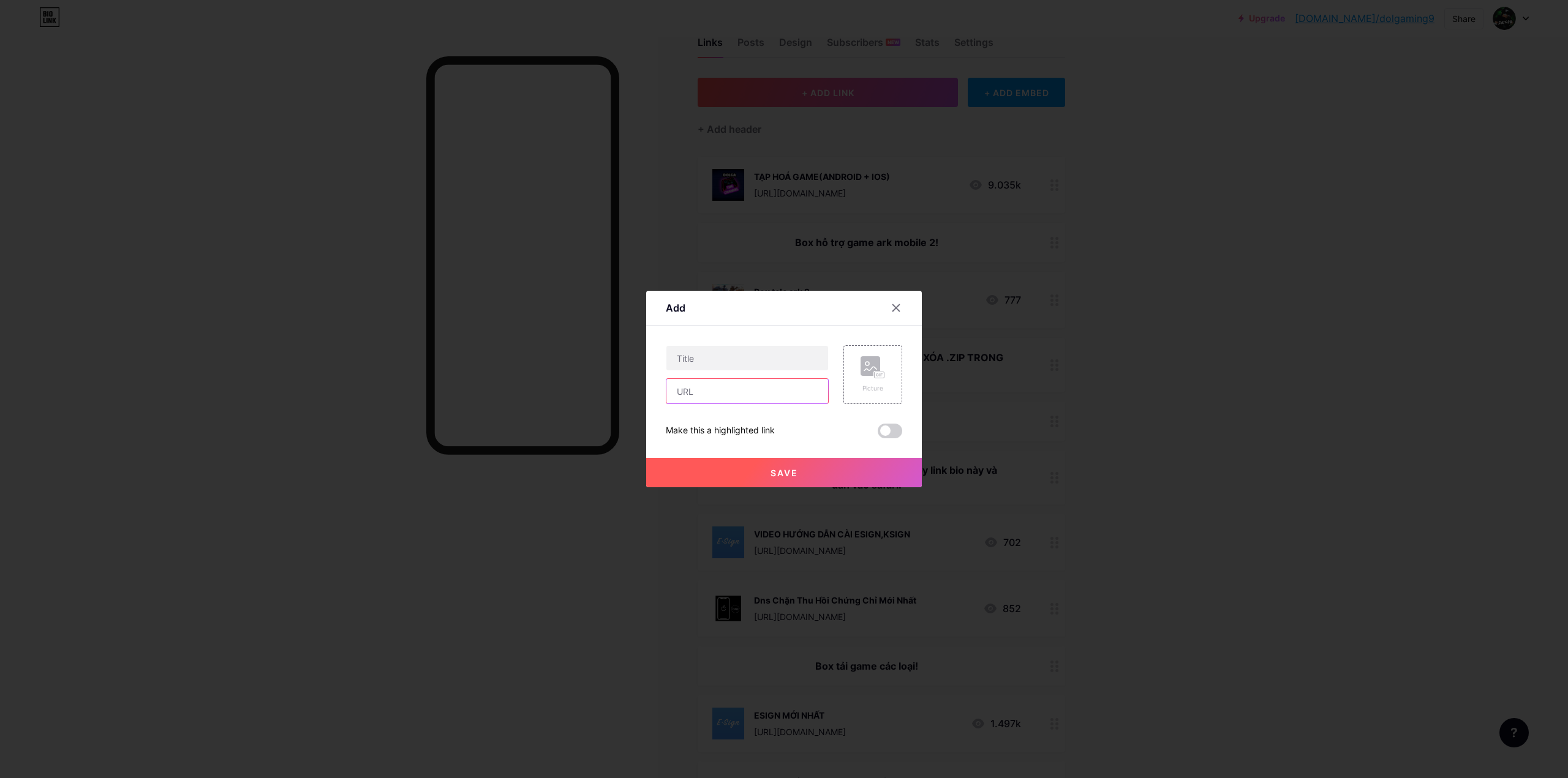
click at [747, 392] on input "text" at bounding box center [747, 392] width 162 height 25
click at [719, 356] on input "text" at bounding box center [747, 358] width 162 height 25
type input "PACK TIẾNG VIỆT"
click at [893, 377] on div "Picture" at bounding box center [872, 374] width 59 height 59
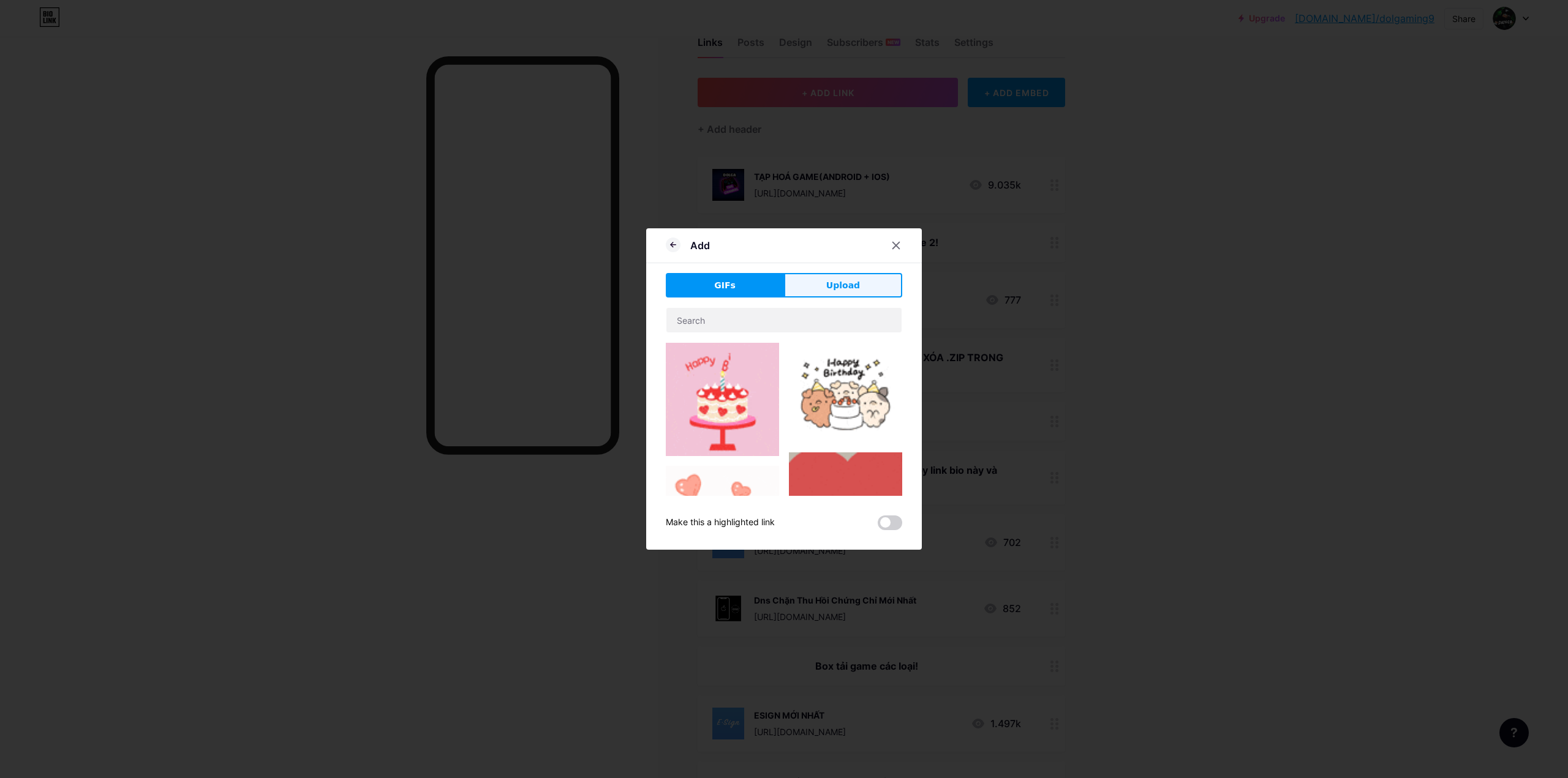
click at [818, 284] on button "Upload" at bounding box center [842, 285] width 119 height 25
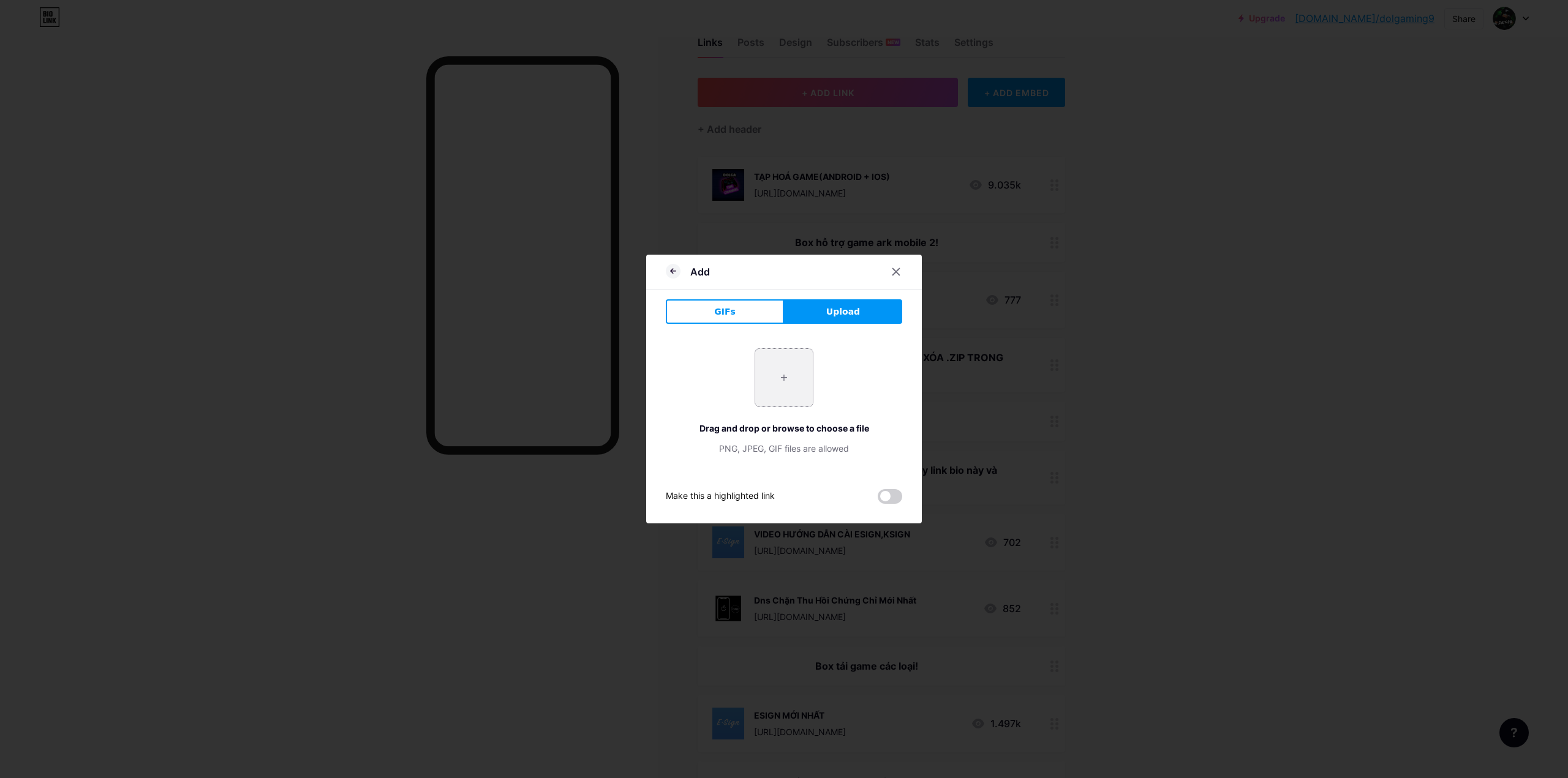
click at [775, 385] on input "file" at bounding box center [784, 378] width 58 height 58
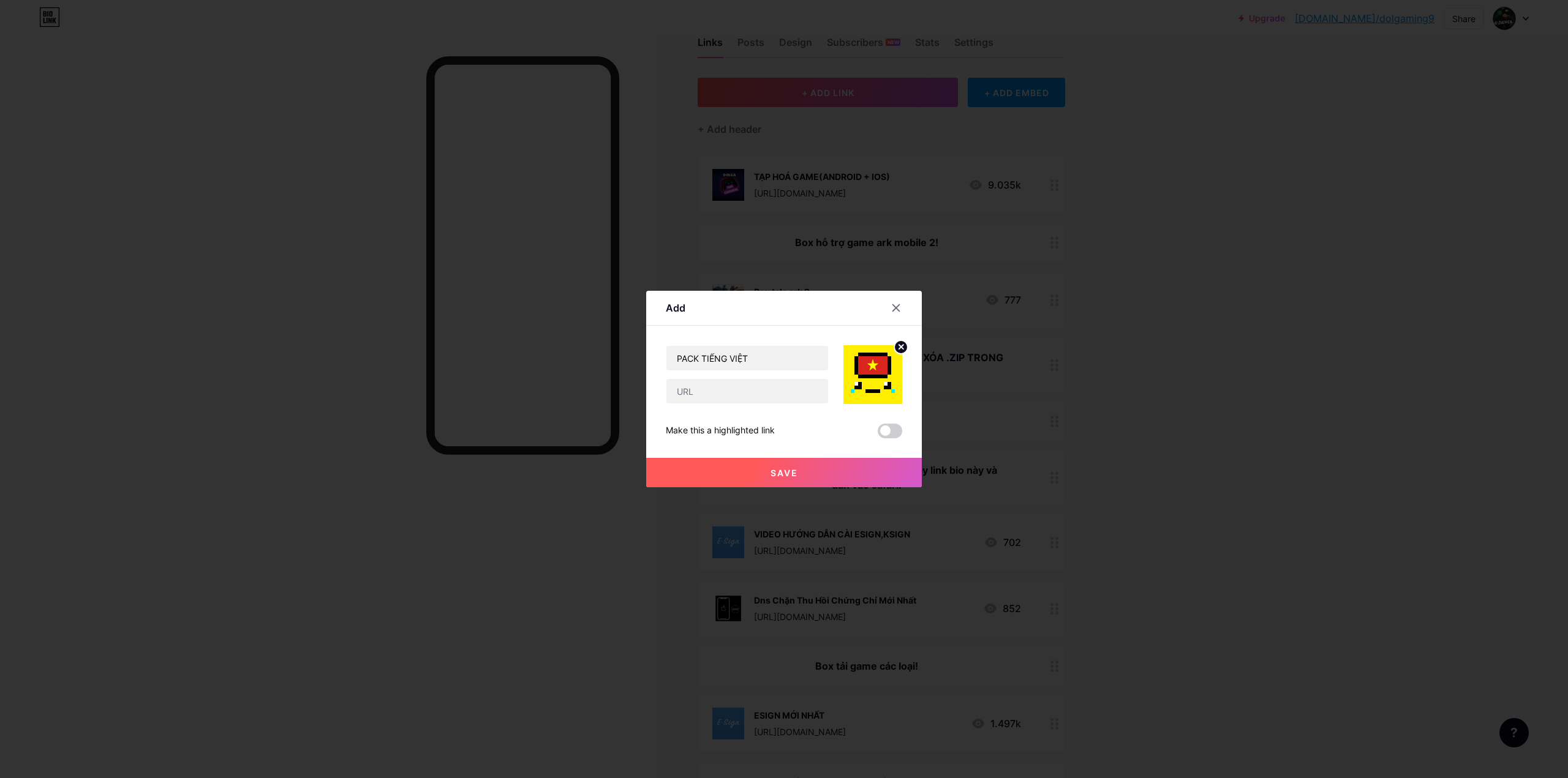
click at [693, 403] on div at bounding box center [747, 391] width 163 height 25
click at [700, 389] on input "text" at bounding box center [747, 392] width 162 height 25
paste input "[URL][DOMAIN_NAME]"
type input "[URL][DOMAIN_NAME]"
click at [719, 458] on button "Save" at bounding box center [784, 472] width 276 height 29
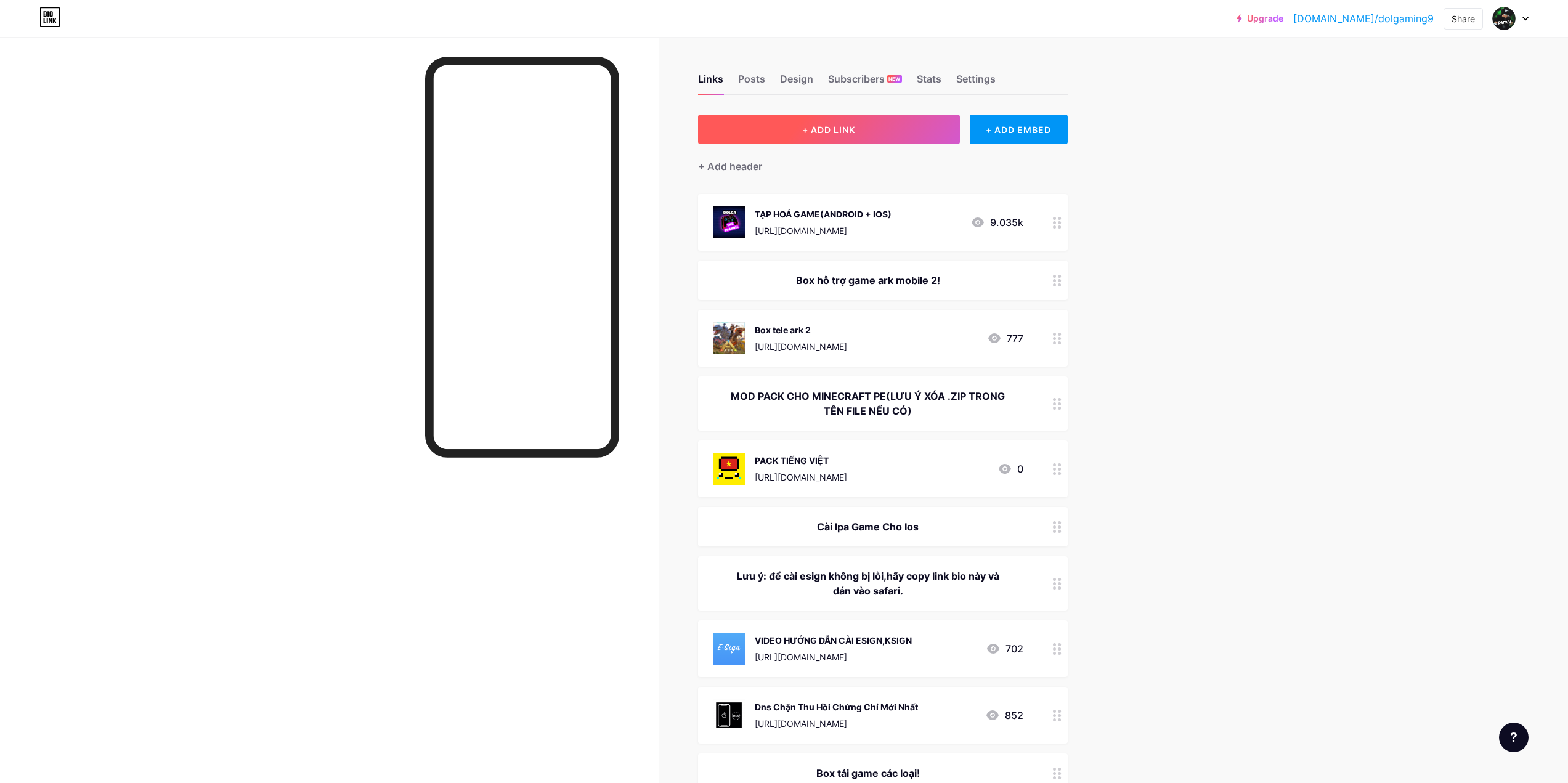
click at [869, 125] on button "+ ADD LINK" at bounding box center [829, 129] width 262 height 29
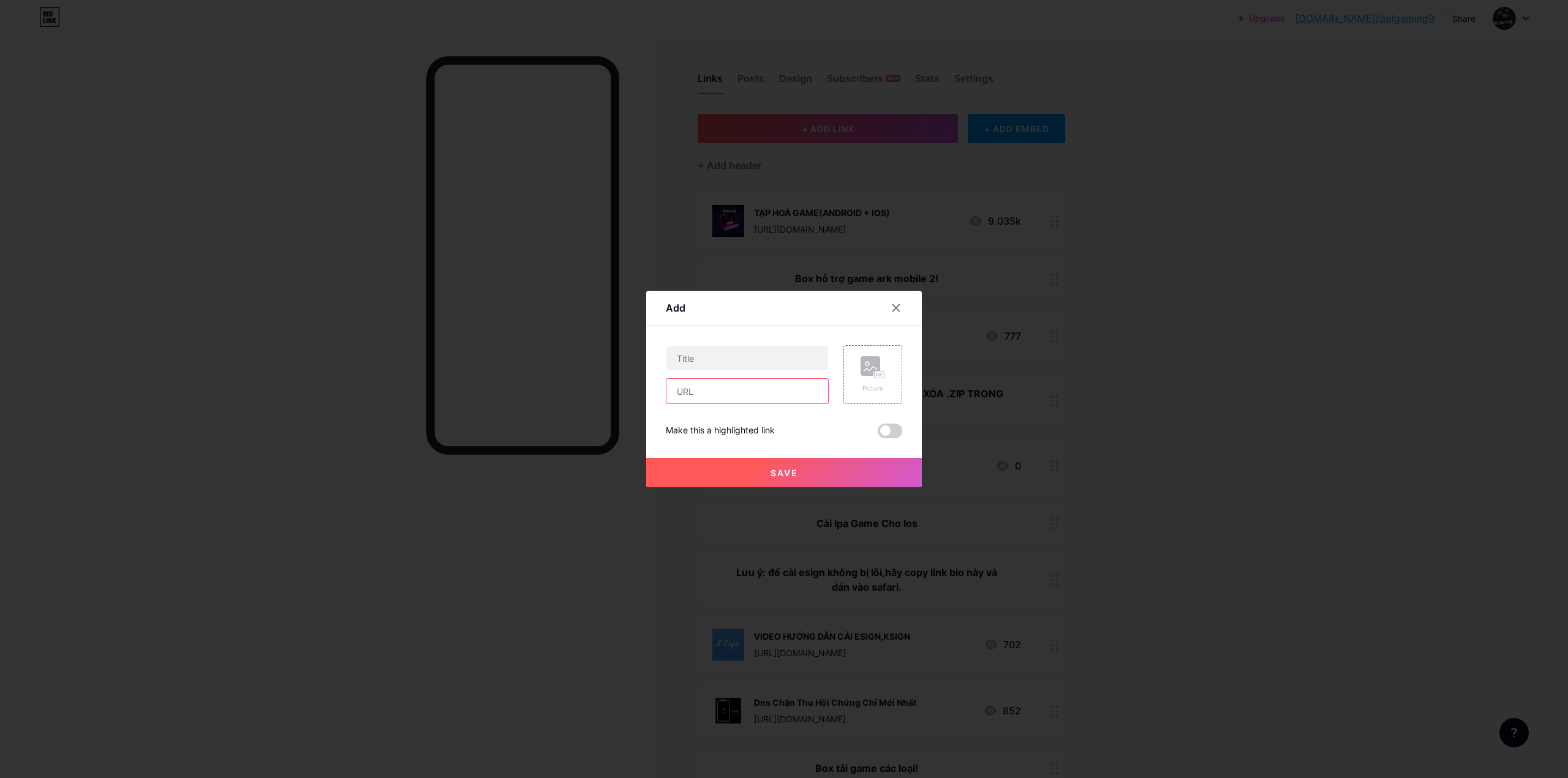
click at [704, 396] on input "text" at bounding box center [747, 392] width 162 height 25
paste input "[URL][DOMAIN_NAME]"
type input "[URL][DOMAIN_NAME]"
click at [864, 369] on icon at bounding box center [871, 369] width 12 height 4
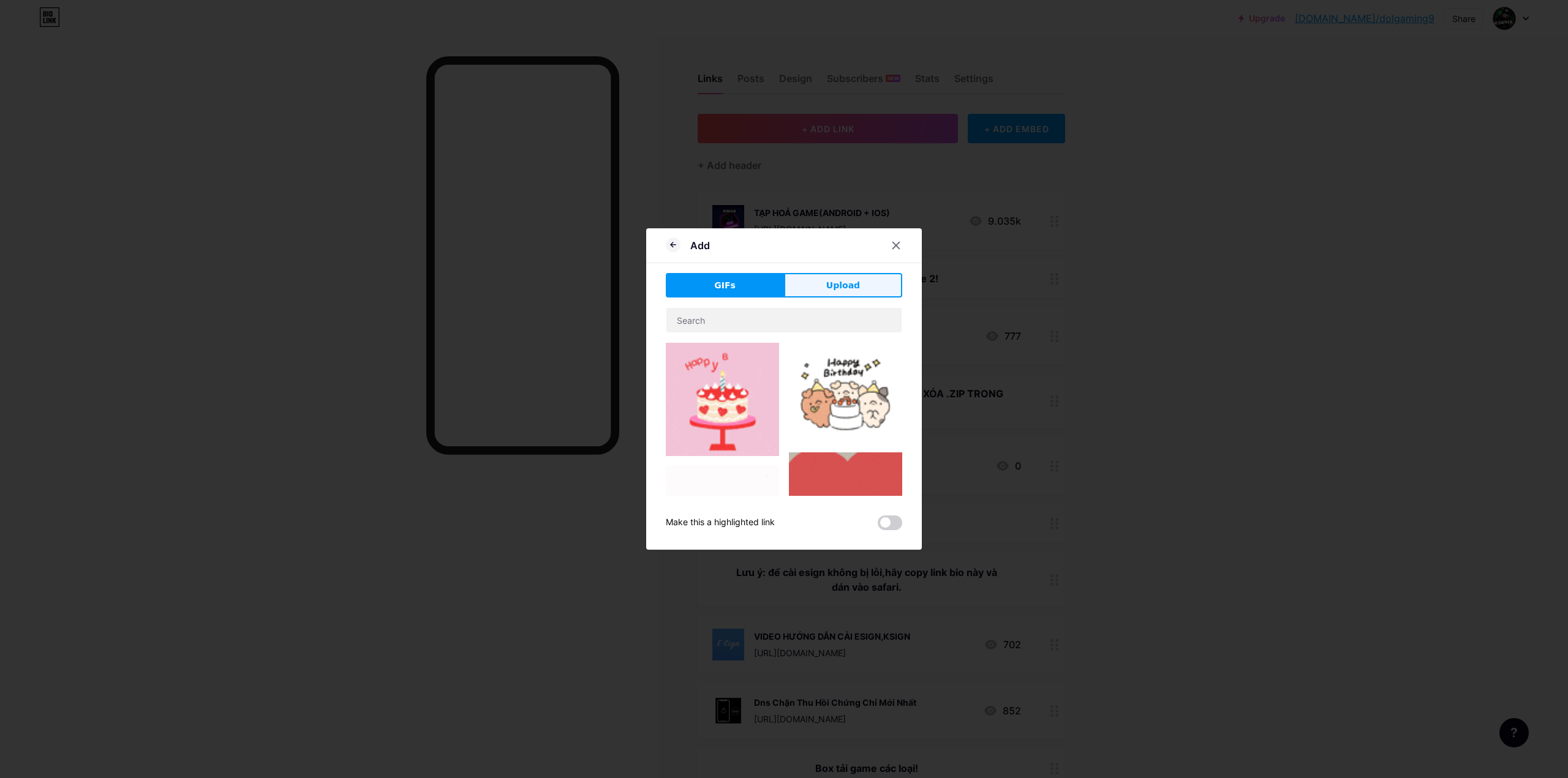
click at [832, 290] on span "Upload" at bounding box center [842, 285] width 33 height 13
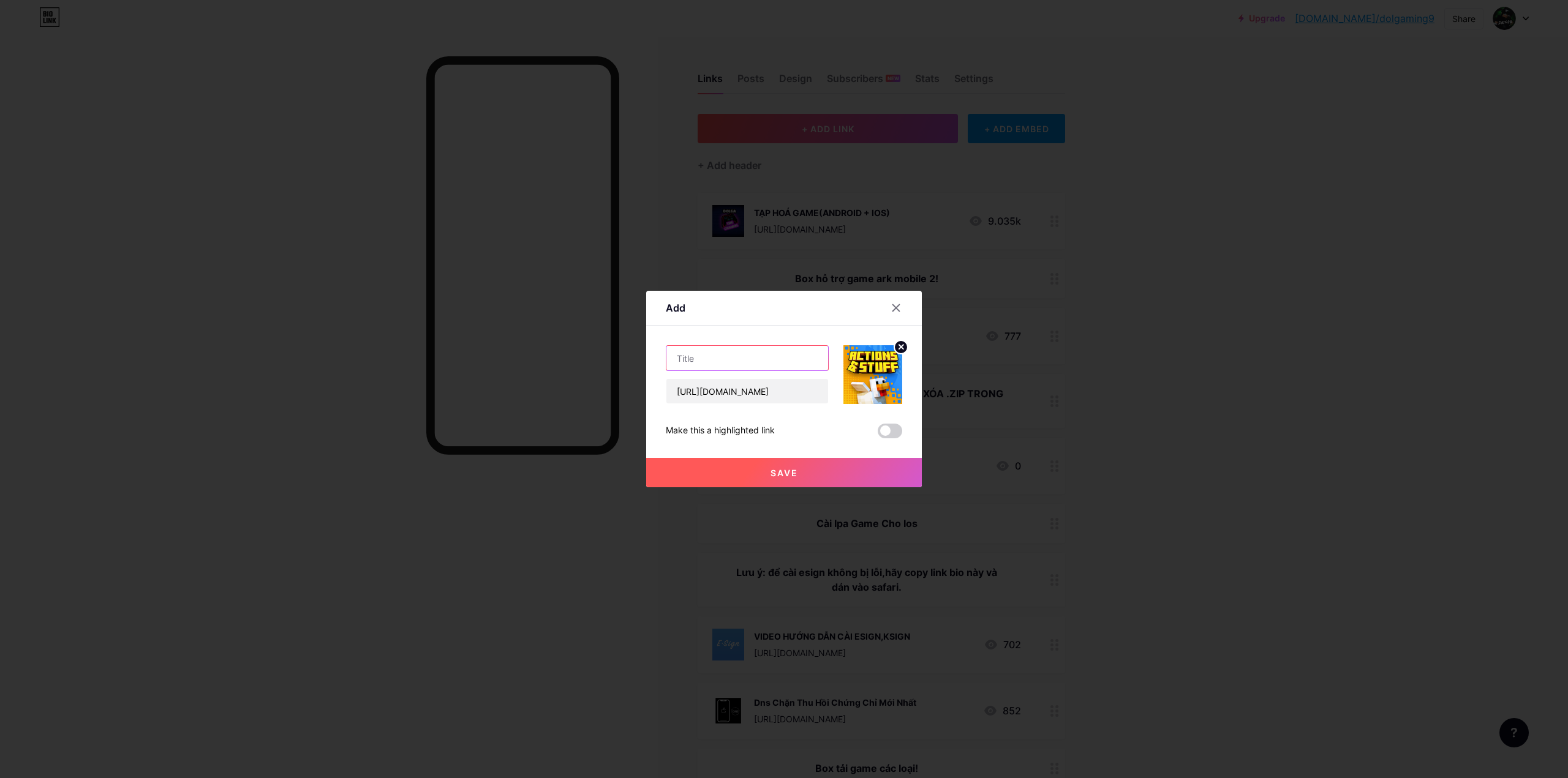
click at [773, 360] on input "text" at bounding box center [747, 358] width 162 height 25
type input "a"
click at [695, 362] on input "text" at bounding box center [747, 358] width 162 height 25
click at [692, 361] on input "text" at bounding box center [747, 358] width 162 height 25
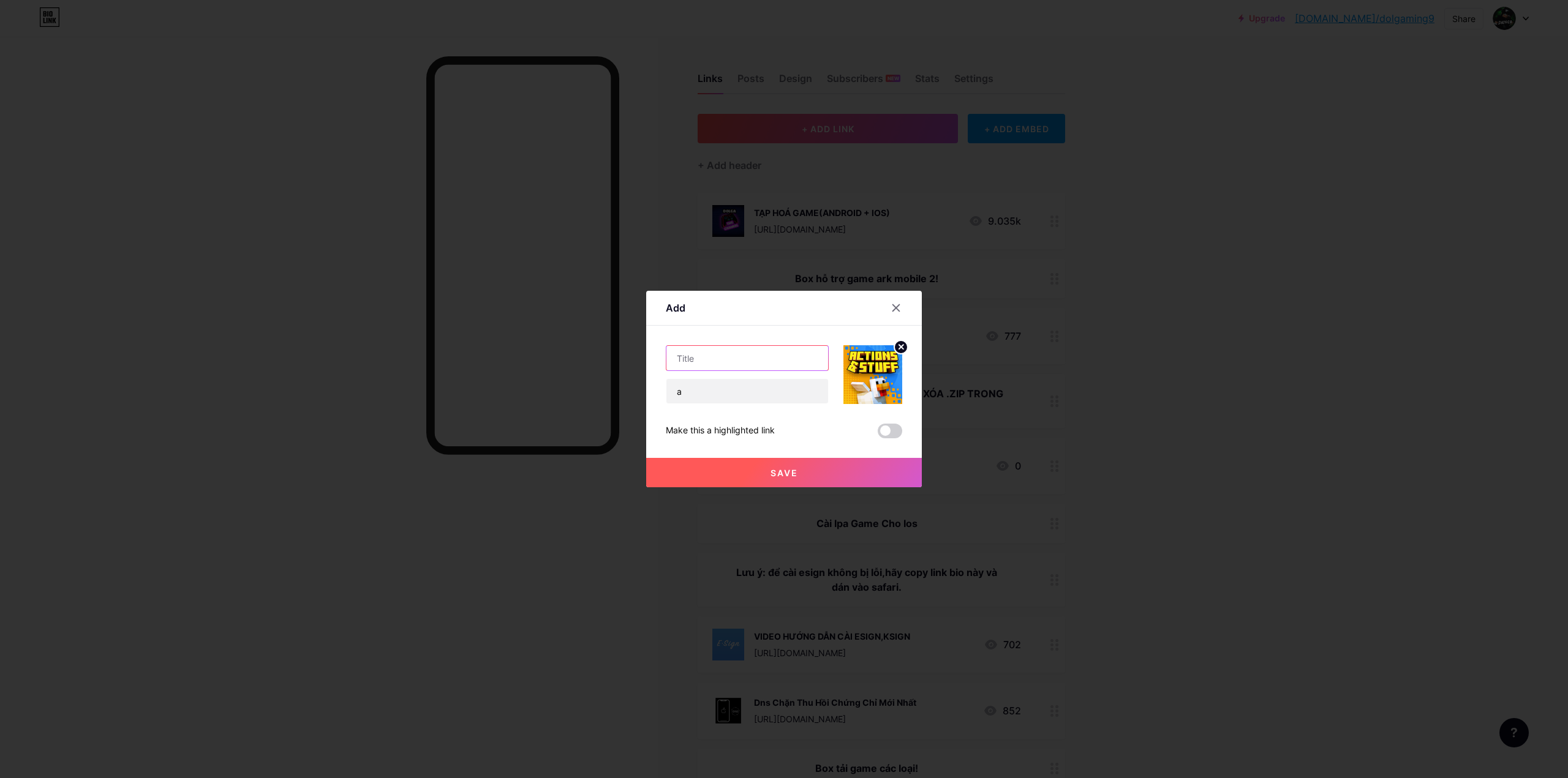
type input "s"
type input "[URL][DOMAIN_NAME]"
click at [692, 361] on input "text" at bounding box center [747, 358] width 162 height 25
type input "s"
click at [707, 355] on input "text" at bounding box center [747, 358] width 162 height 25
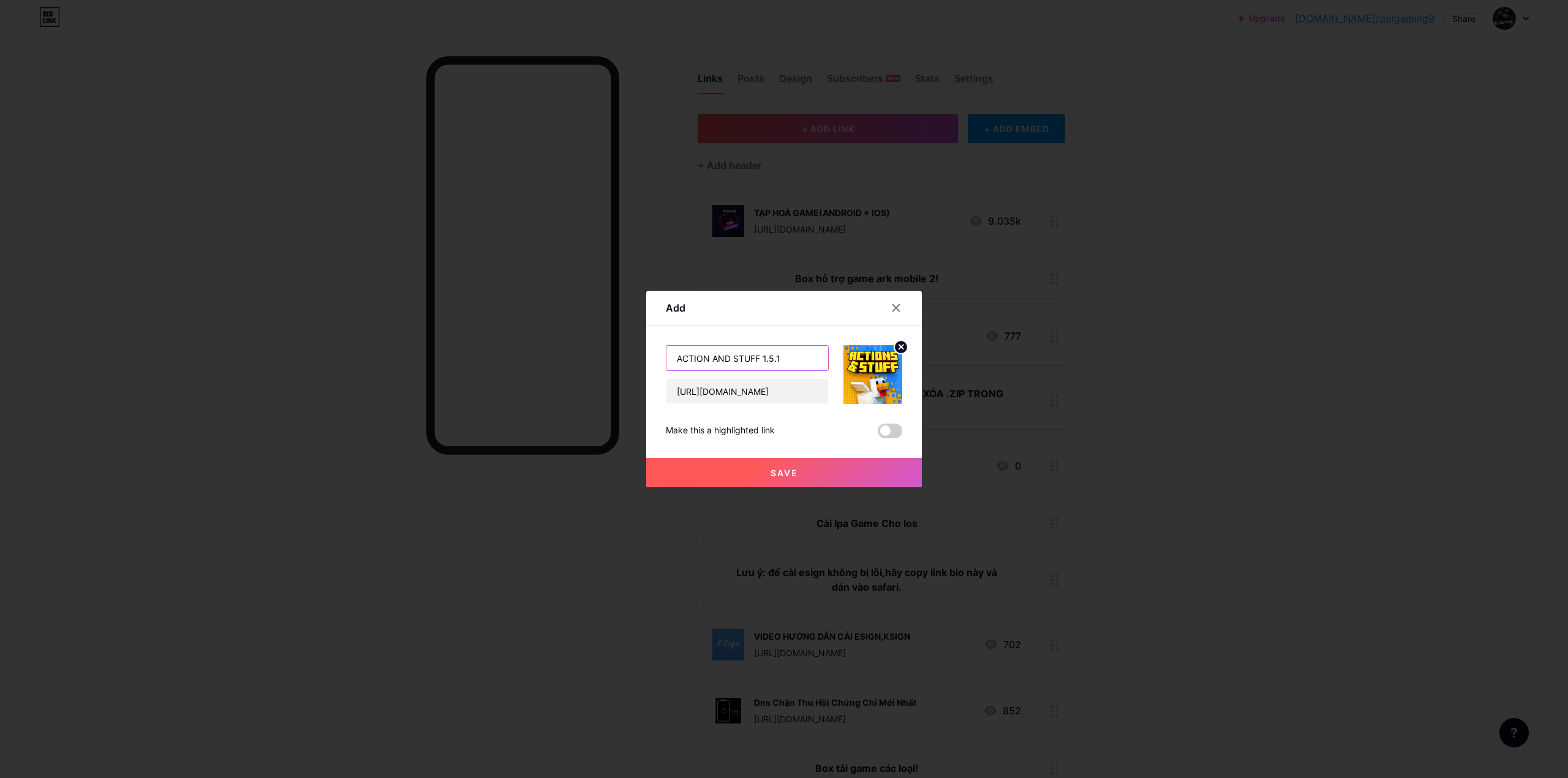
type input "ACTION AND STUFF 1.5.1"
click at [801, 476] on button "Save" at bounding box center [784, 472] width 276 height 29
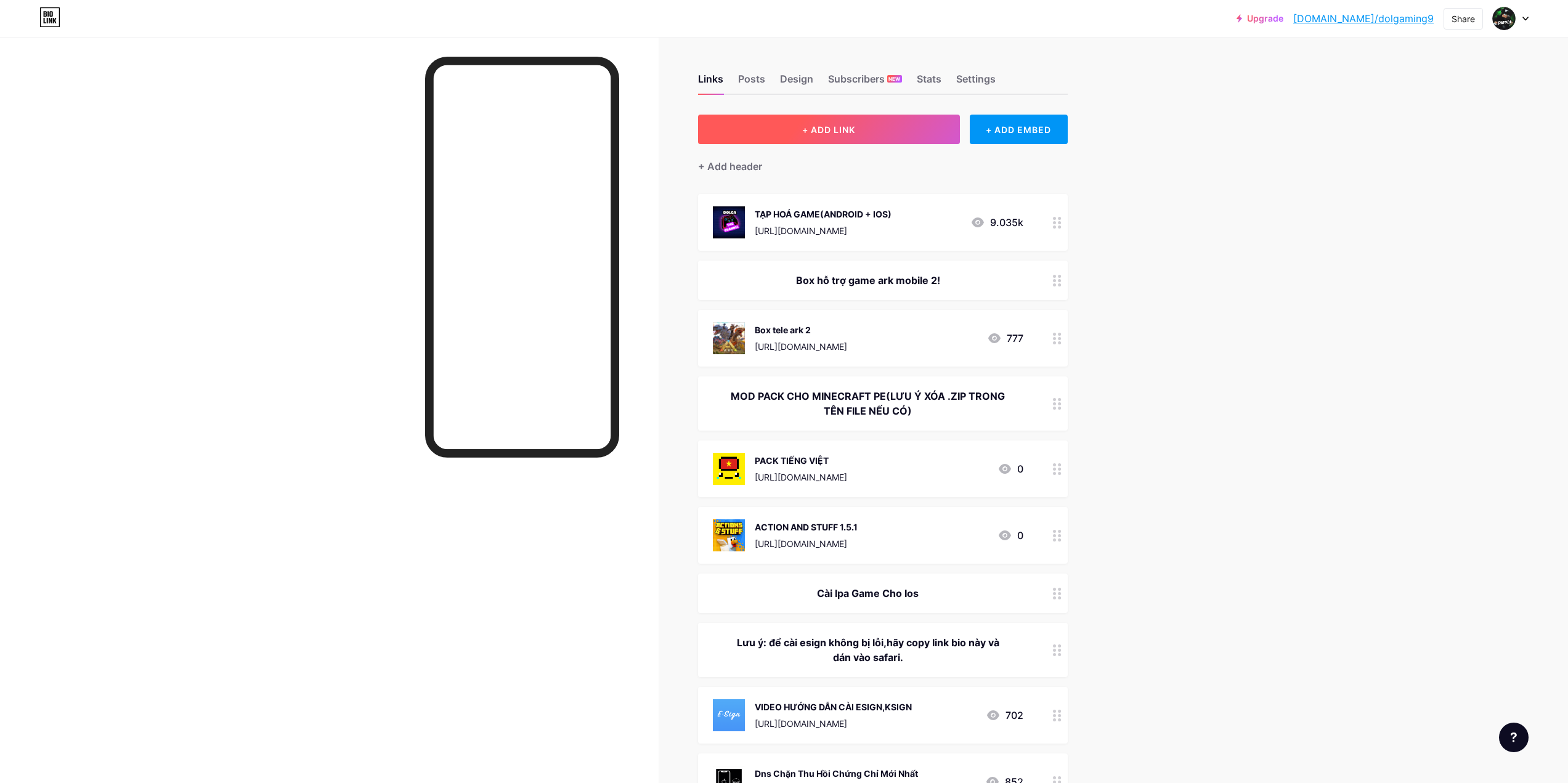
click at [872, 126] on button "+ ADD LINK" at bounding box center [829, 129] width 262 height 29
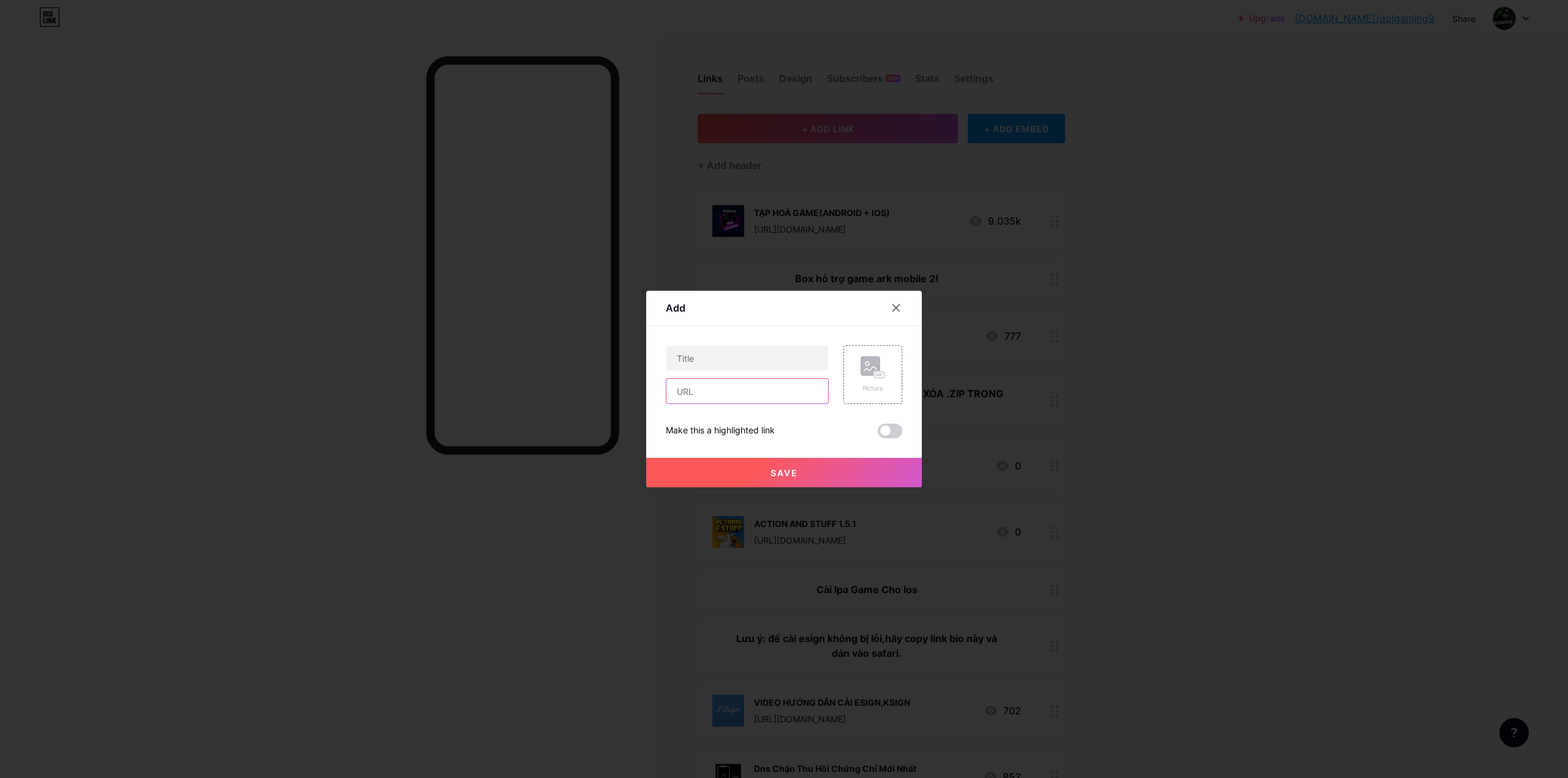
click at [751, 395] on input "text" at bounding box center [747, 392] width 162 height 25
paste input "[URL][DOMAIN_NAME]"
type input "[URL][DOMAIN_NAME]"
click at [748, 364] on input "text" at bounding box center [747, 358] width 162 height 25
click at [760, 357] on input "text" at bounding box center [747, 358] width 162 height 25
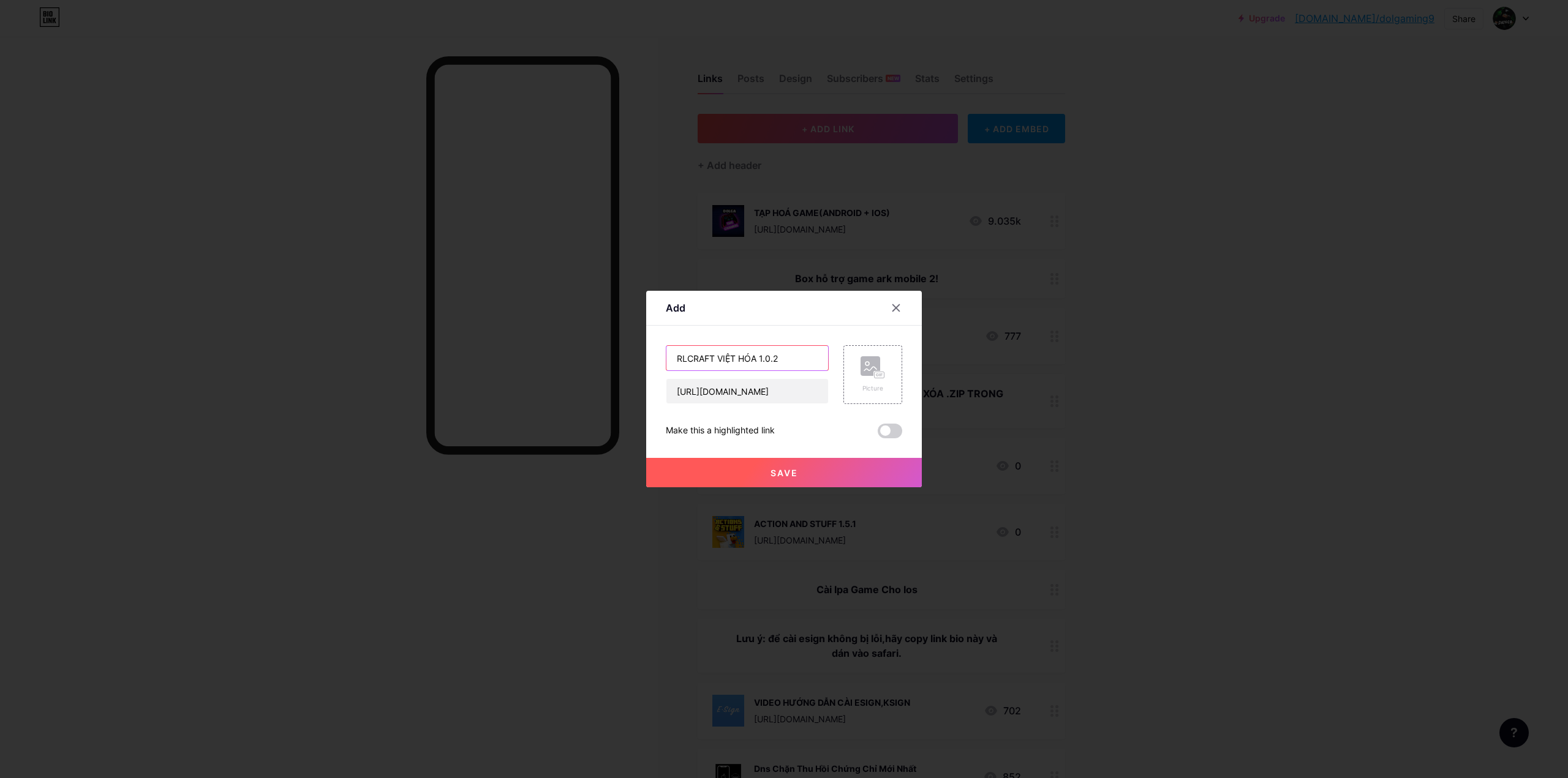
type input "RLCRAFT VIỆT HÓA 1.0.2"
click at [874, 372] on icon at bounding box center [872, 368] width 25 height 23
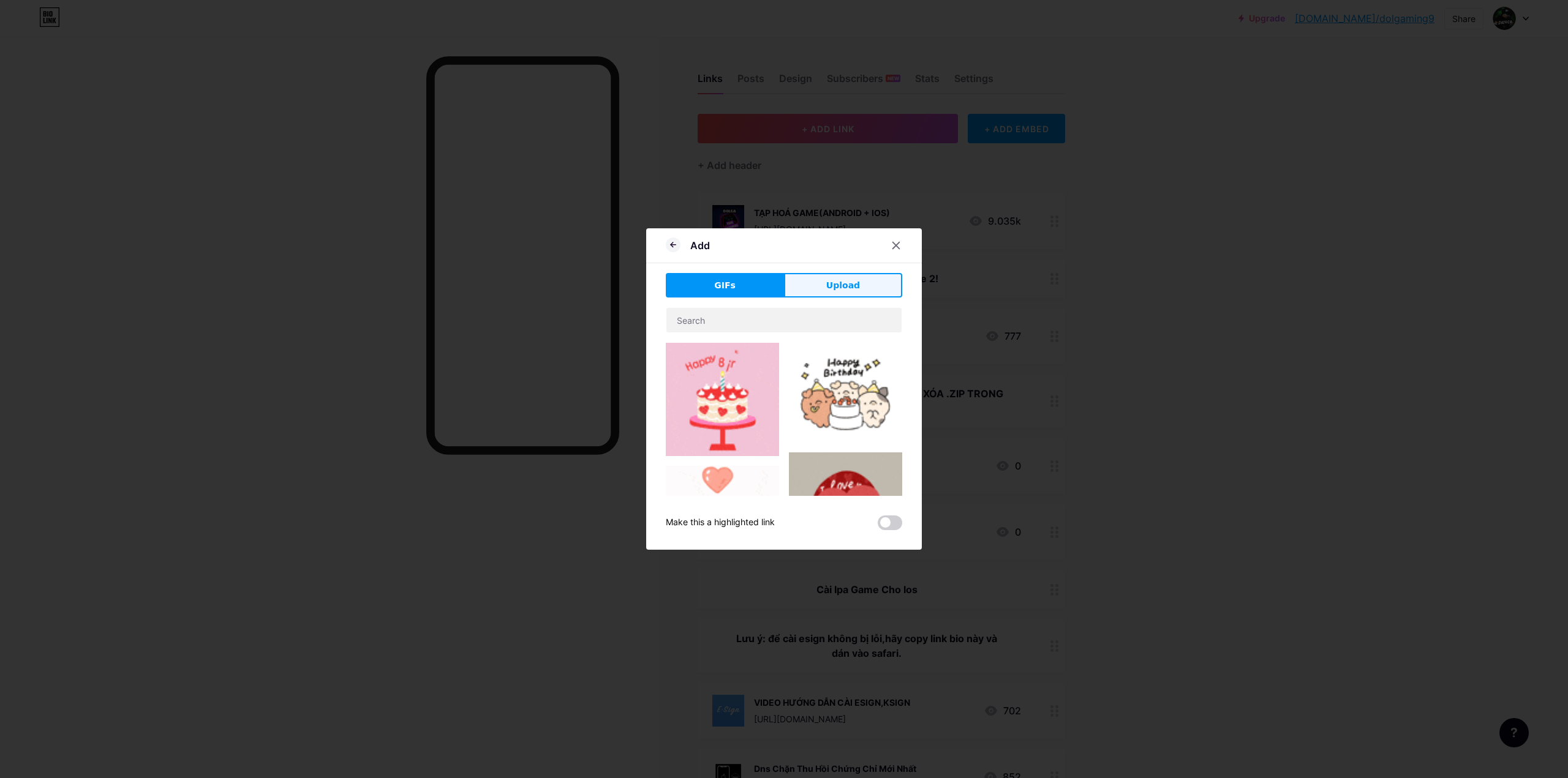
click at [852, 294] on button "Upload" at bounding box center [842, 285] width 119 height 25
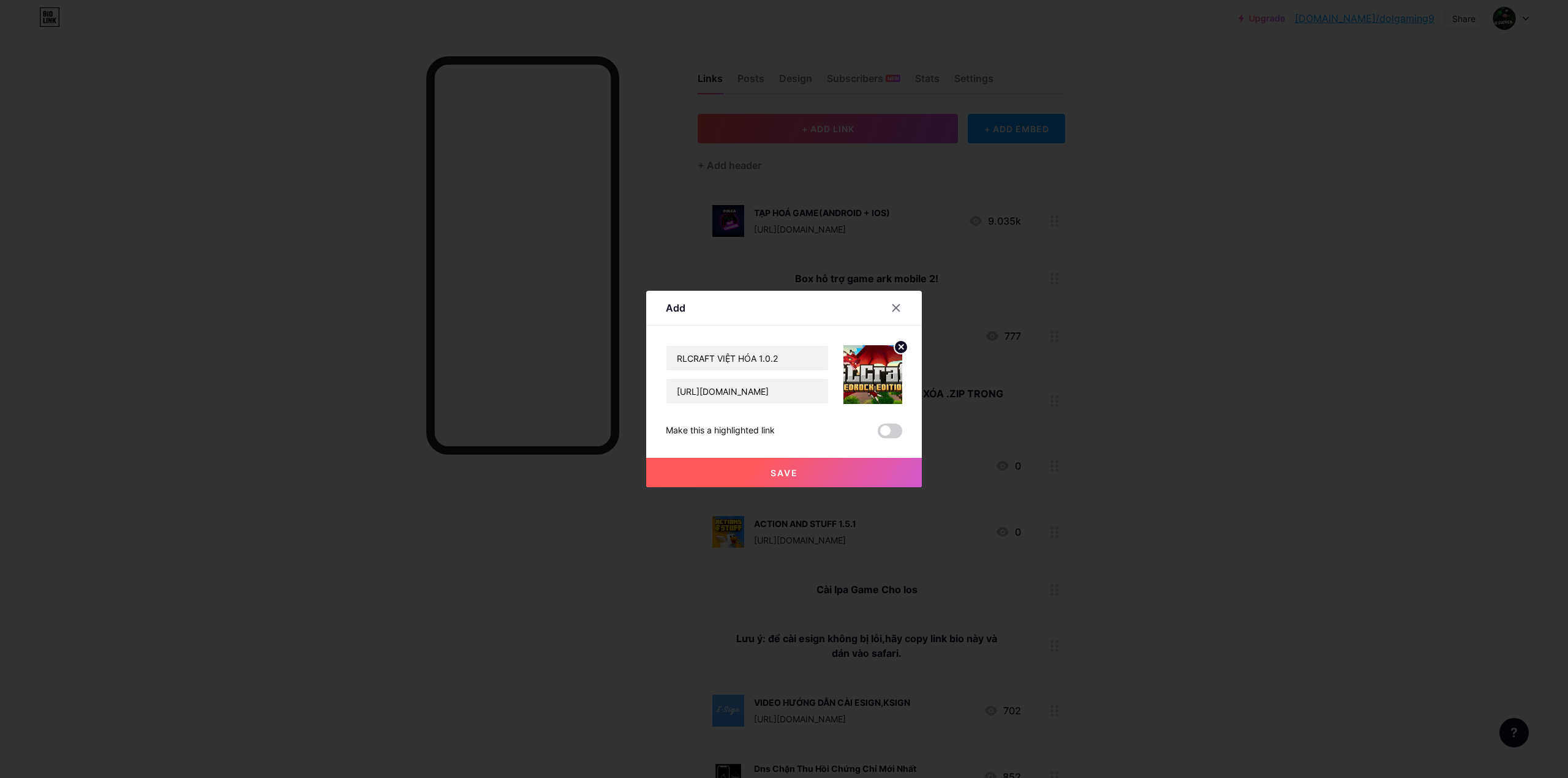
click at [871, 385] on img at bounding box center [872, 374] width 59 height 59
click at [894, 347] on circle at bounding box center [900, 347] width 13 height 13
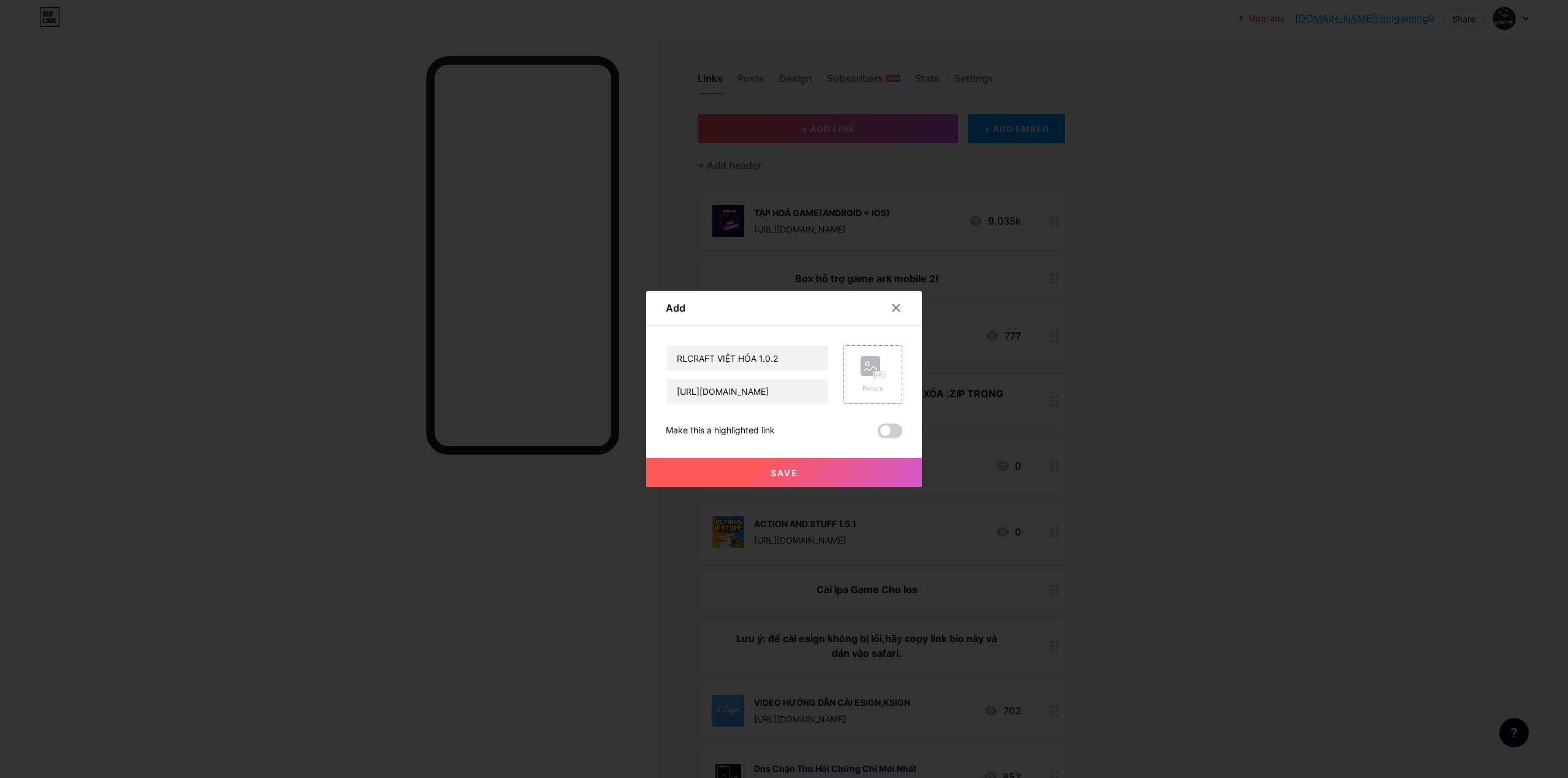
click at [874, 375] on rect at bounding box center [878, 375] width 10 height 6
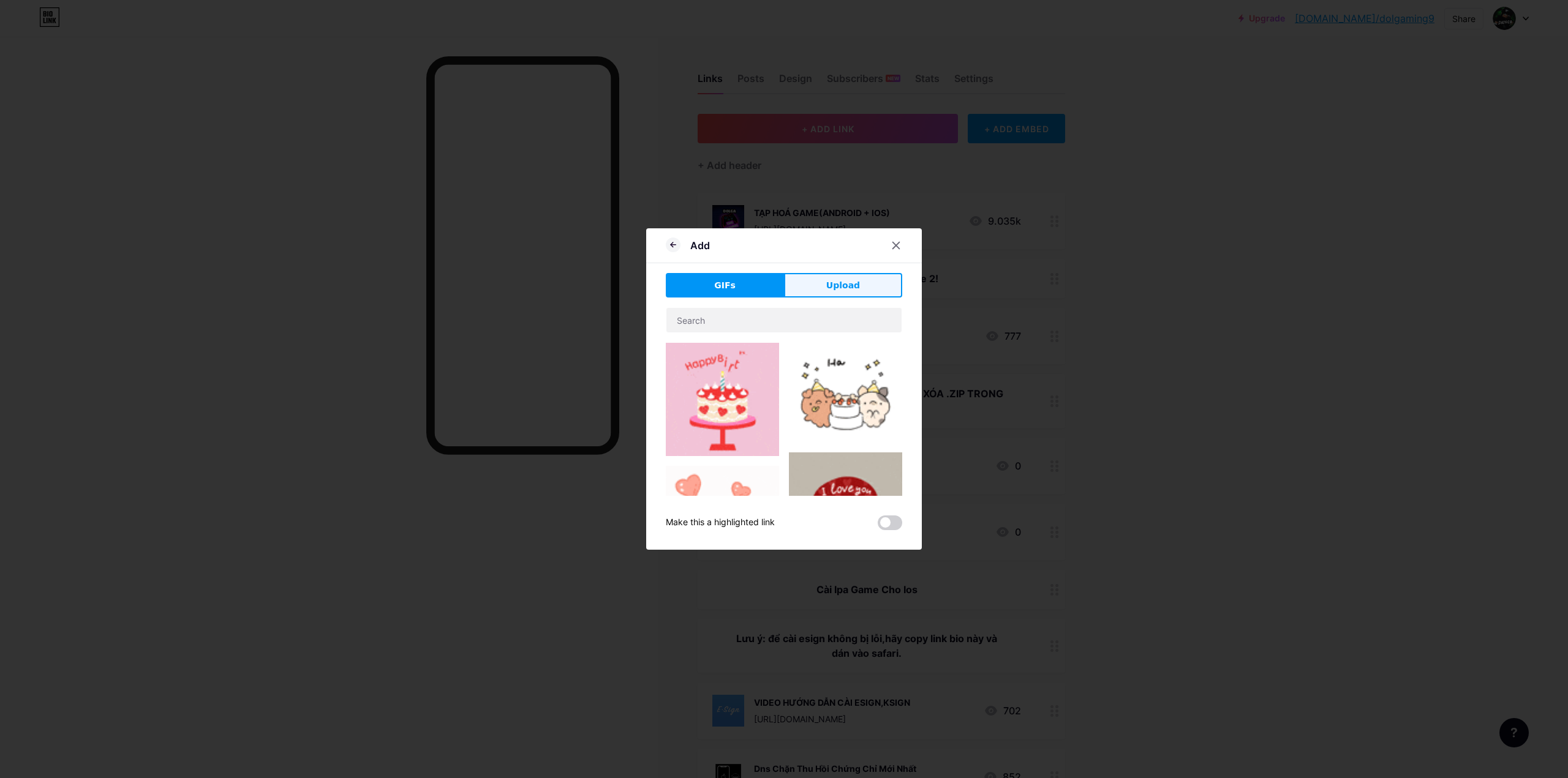
click at [848, 294] on button "Upload" at bounding box center [842, 285] width 119 height 25
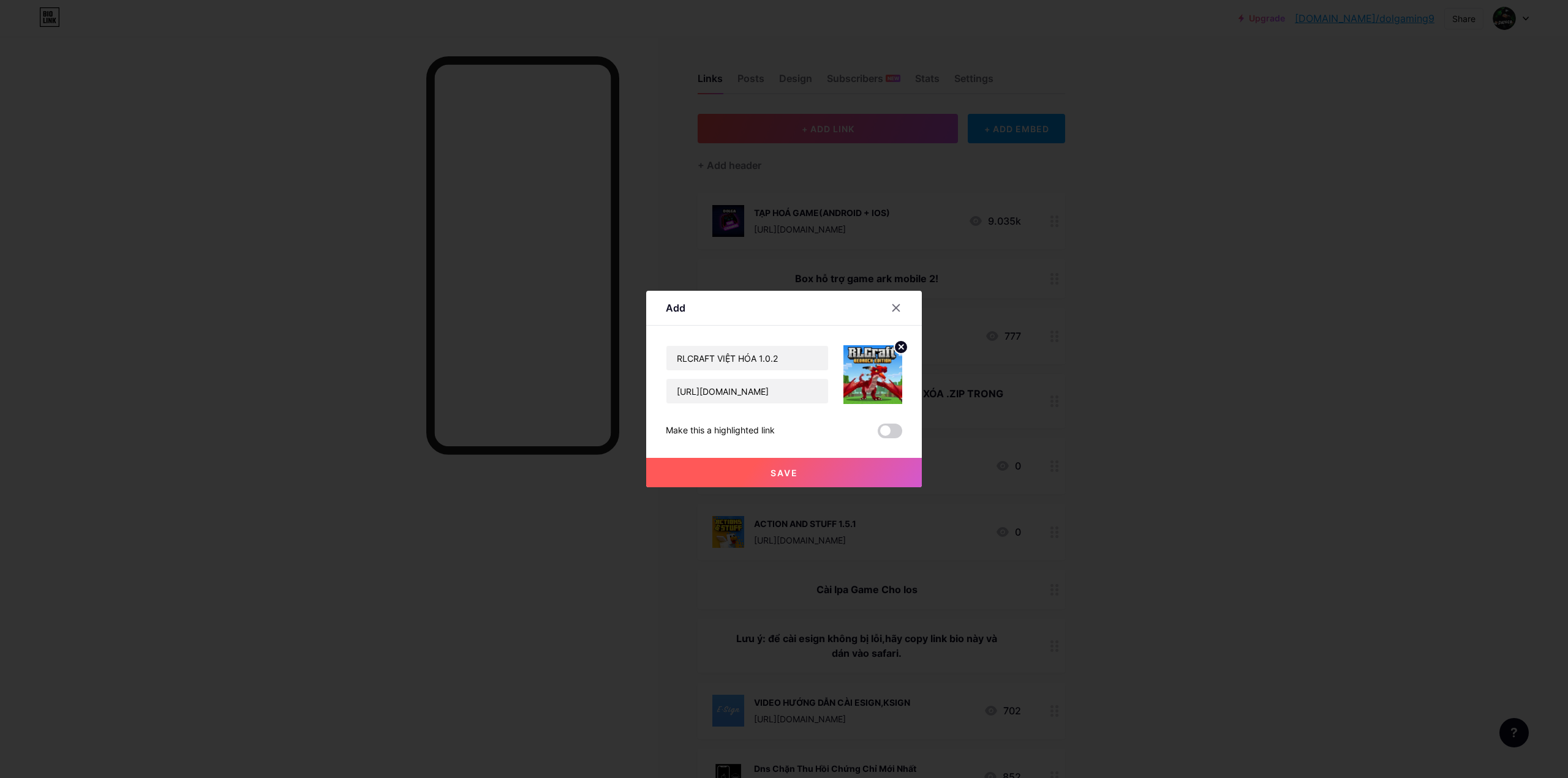
click at [791, 472] on span "Save" at bounding box center [784, 473] width 27 height 11
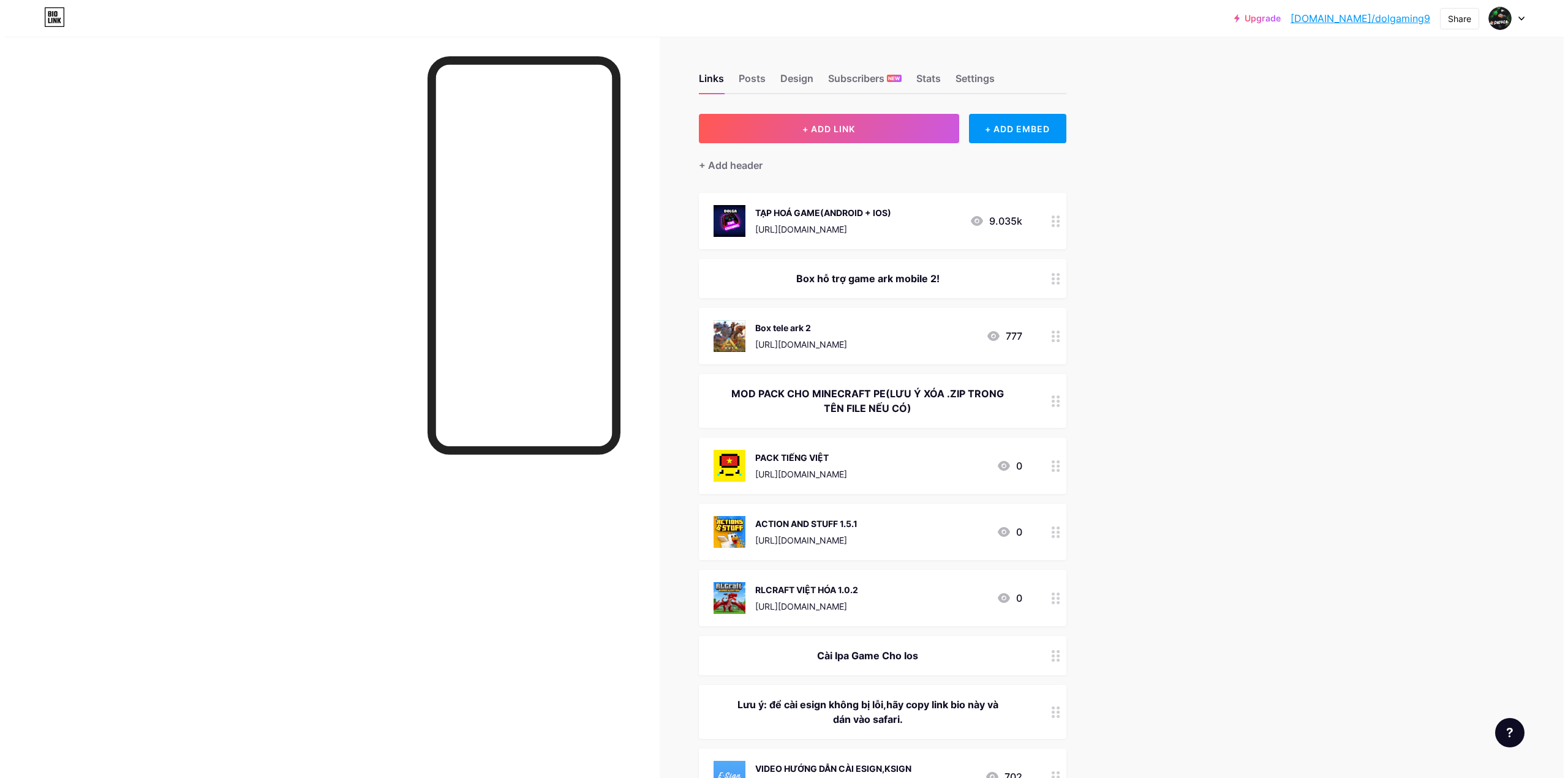
scroll to position [122, 0]
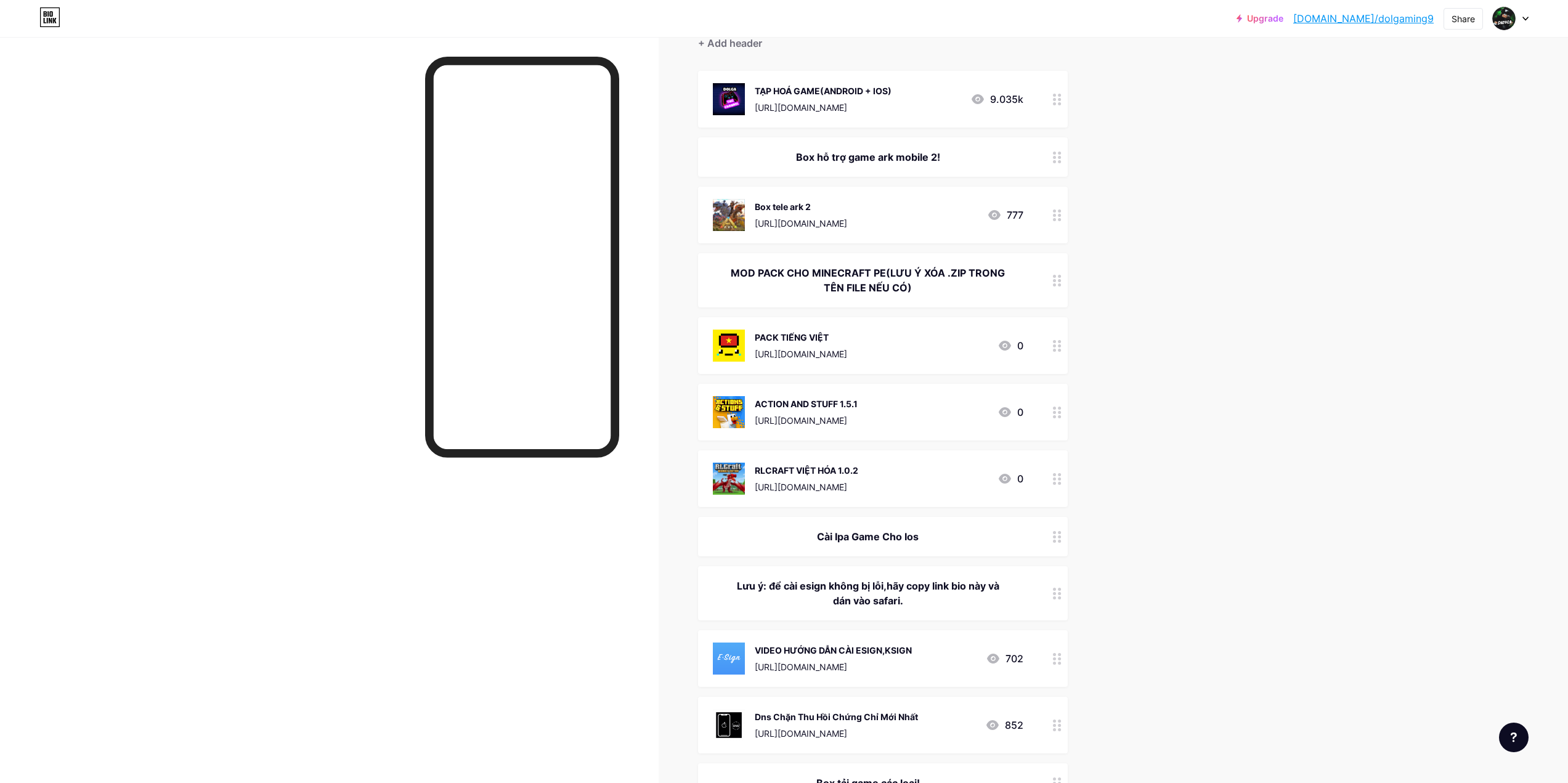
click at [858, 477] on div "RLCRAFT VIỆT HÓA 1.0.2 [URL][DOMAIN_NAME]" at bounding box center [806, 479] width 103 height 32
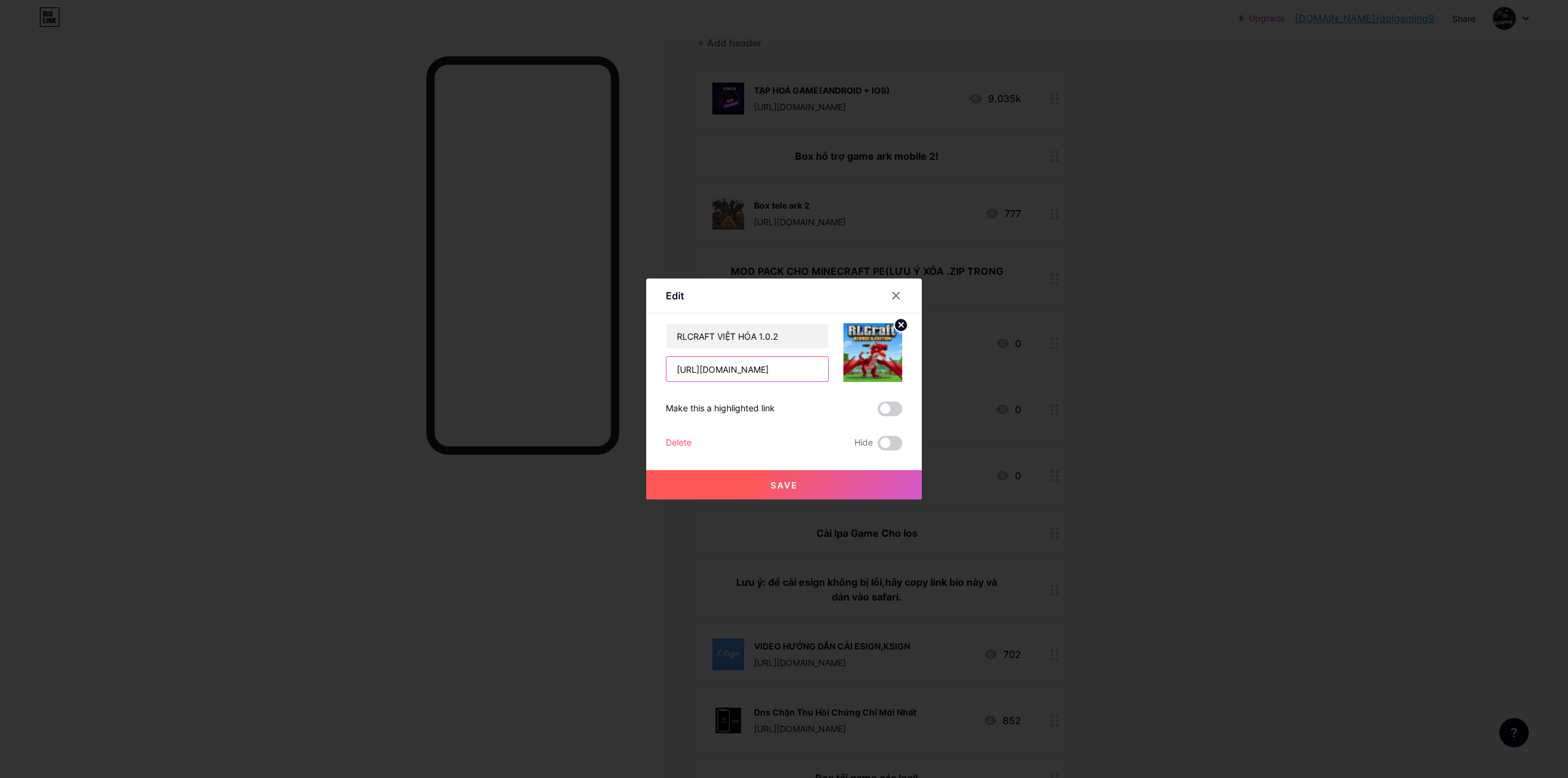
drag, startPoint x: 804, startPoint y: 370, endPoint x: 456, endPoint y: 367, distance: 348.0
click at [456, 367] on div "Edit Content YouTube Play YouTube video without leaving your page. ADD Vimeo Pl…" at bounding box center [784, 389] width 1568 height 778
